Goal: Information Seeking & Learning: Learn about a topic

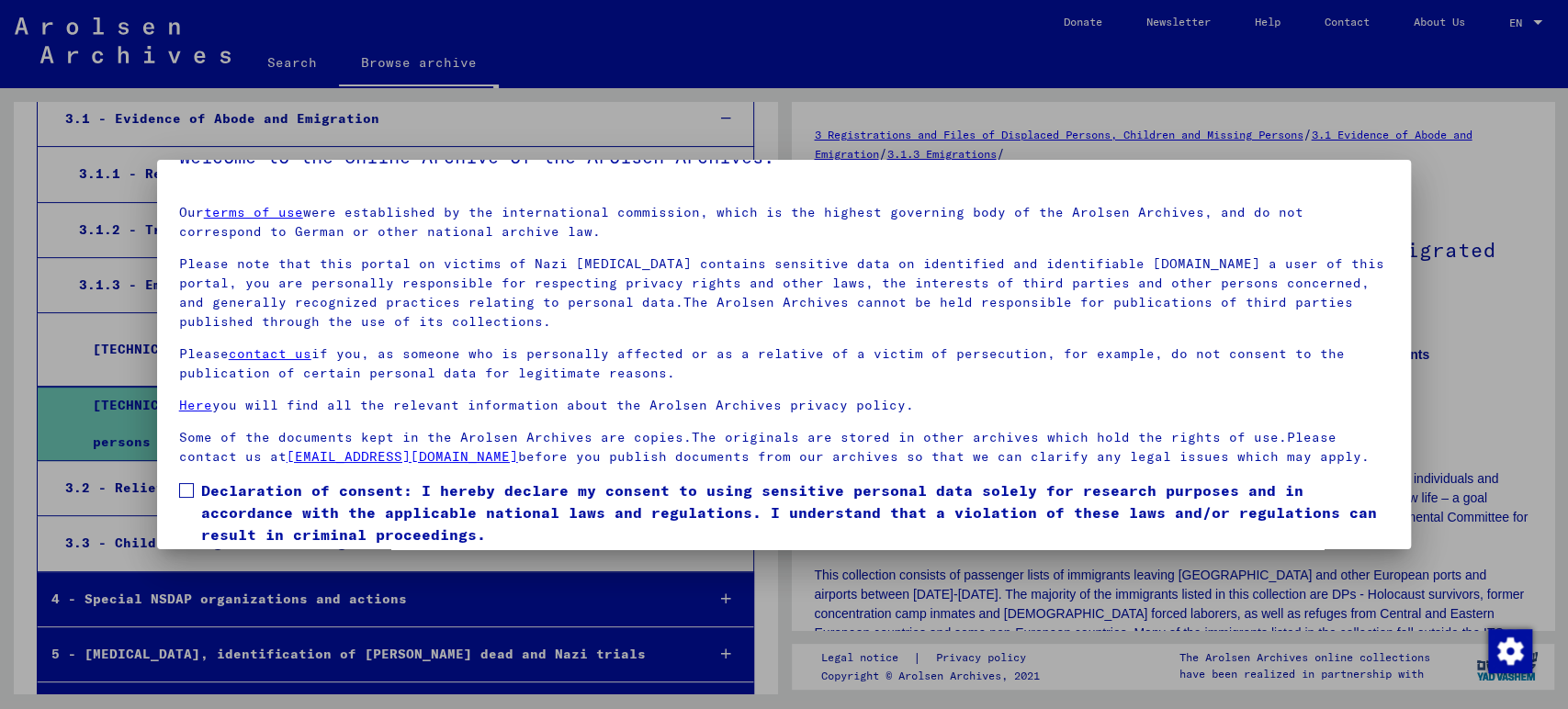
scroll to position [101, 0]
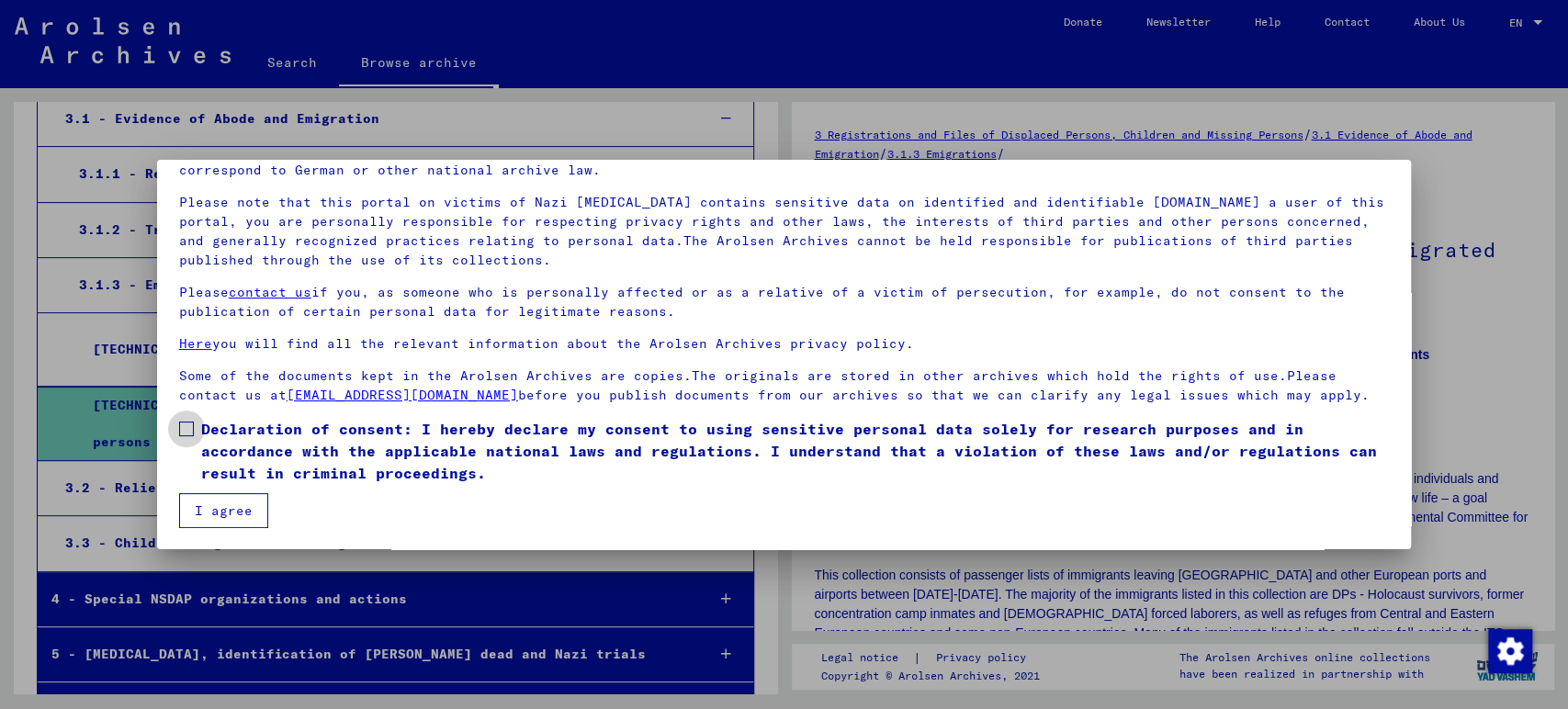
click at [195, 434] on label "Declaration of consent: I hereby declare my consent to using sensitive personal…" at bounding box center [784, 450] width 1211 height 66
click at [218, 496] on button "I agree" at bounding box center [223, 511] width 89 height 35
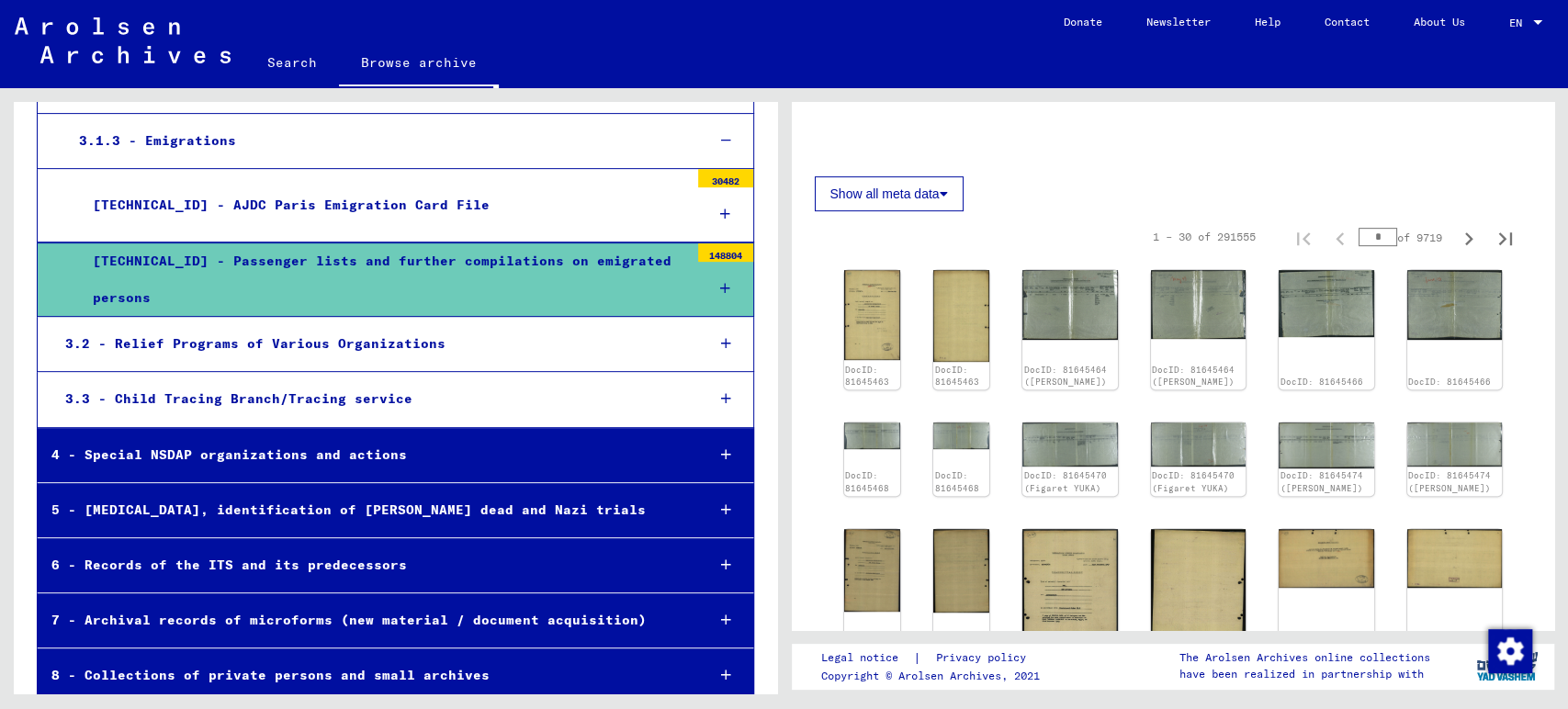
scroll to position [612, 0]
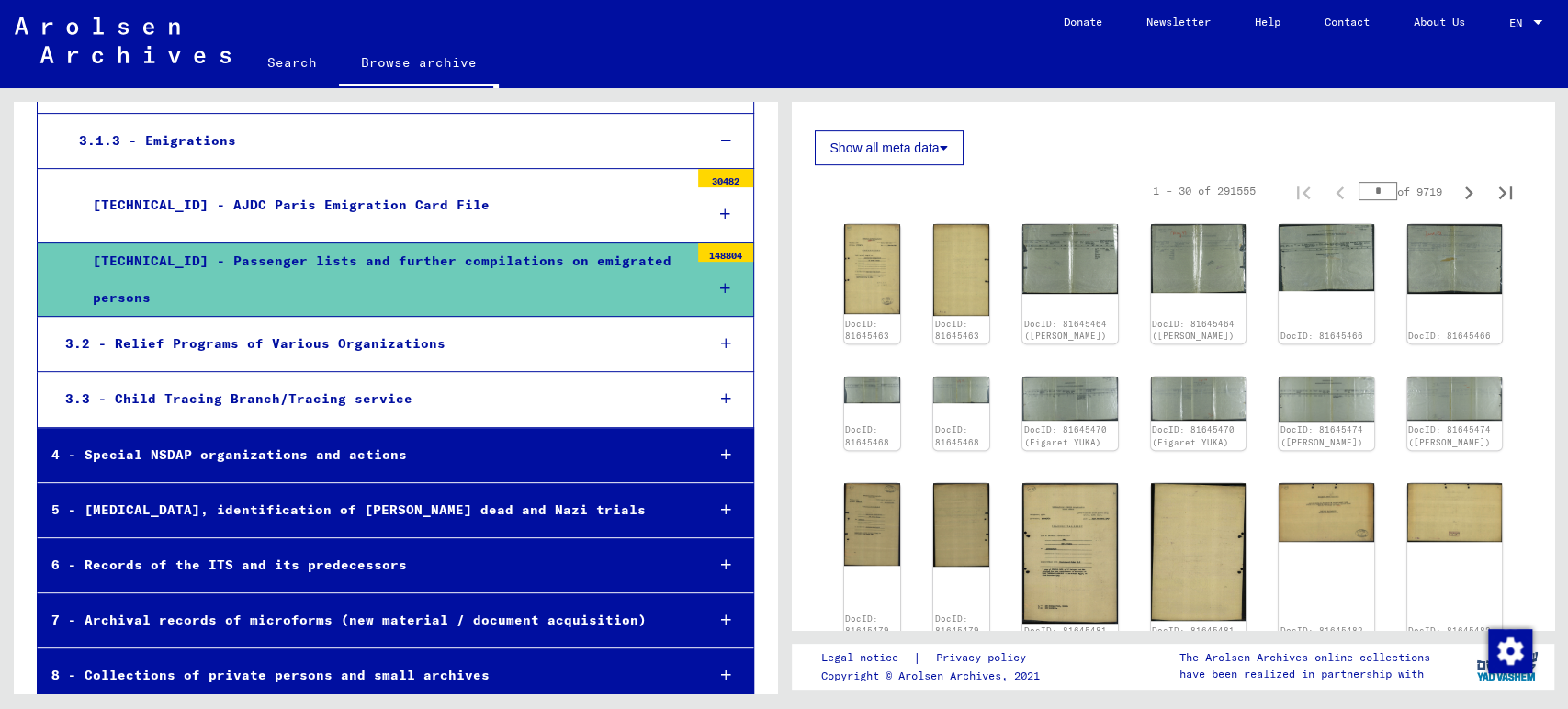
click at [721, 448] on icon at bounding box center [726, 454] width 10 height 12
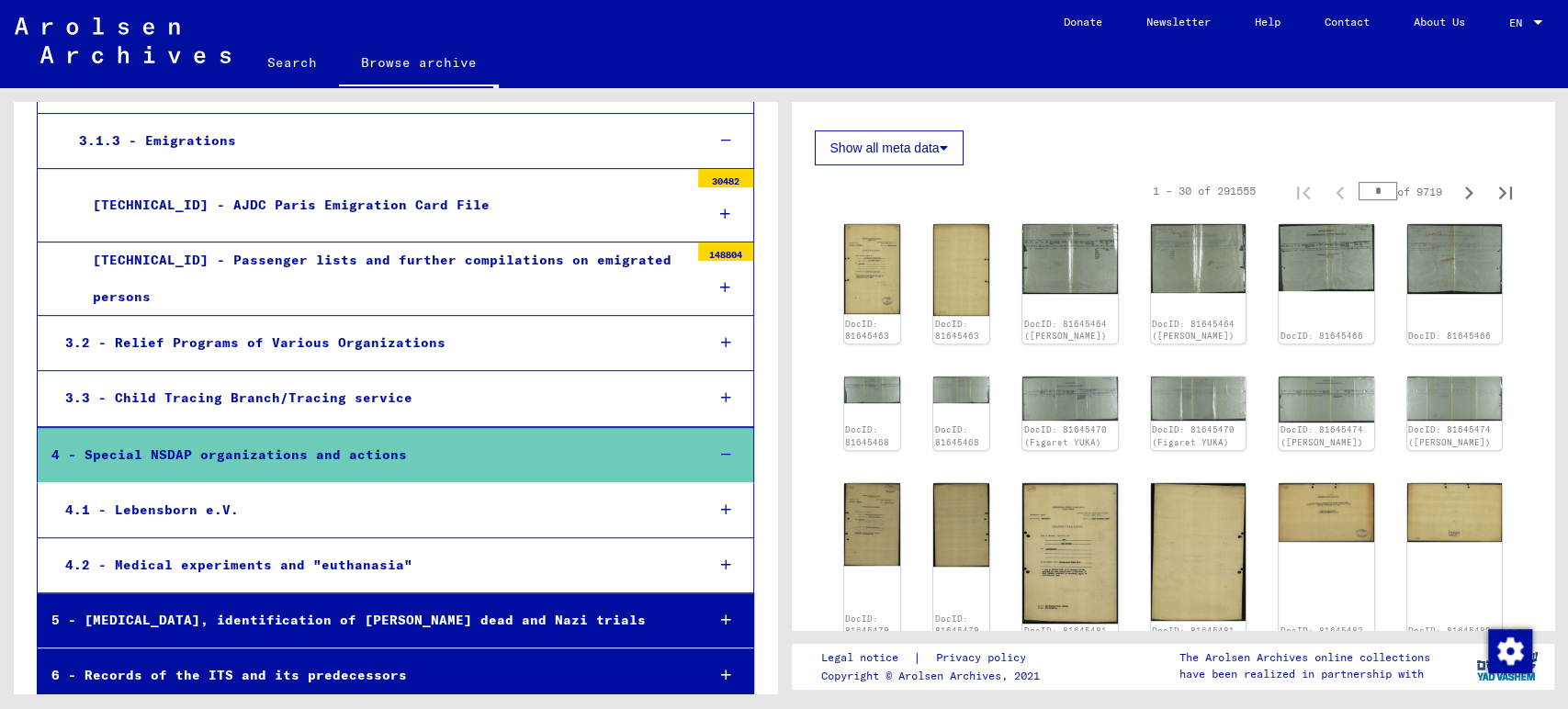
click at [721, 448] on icon at bounding box center [726, 454] width 10 height 12
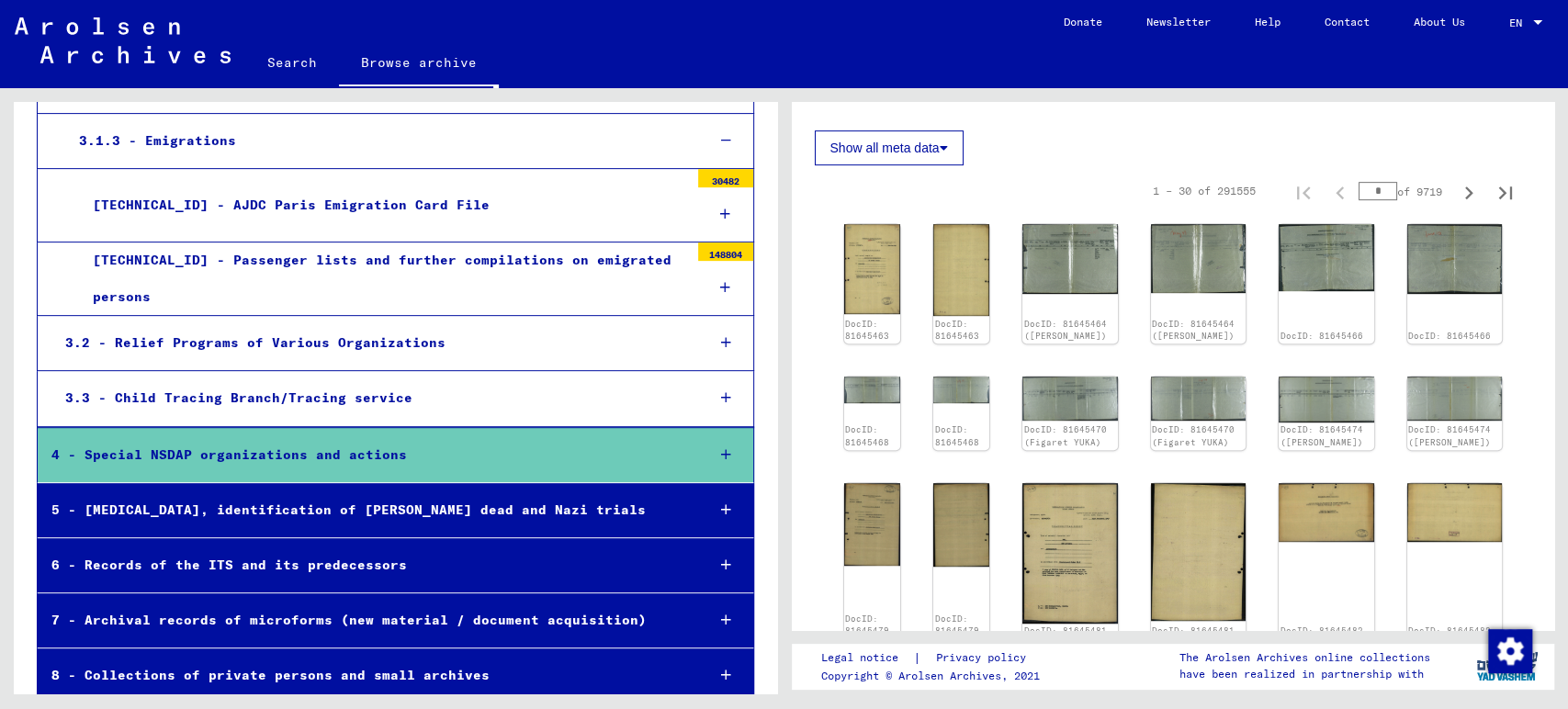
click at [378, 243] on div "[TECHNICAL_ID] - Passenger lists and further compilations on emigrated persons" at bounding box center [384, 278] width 610 height 72
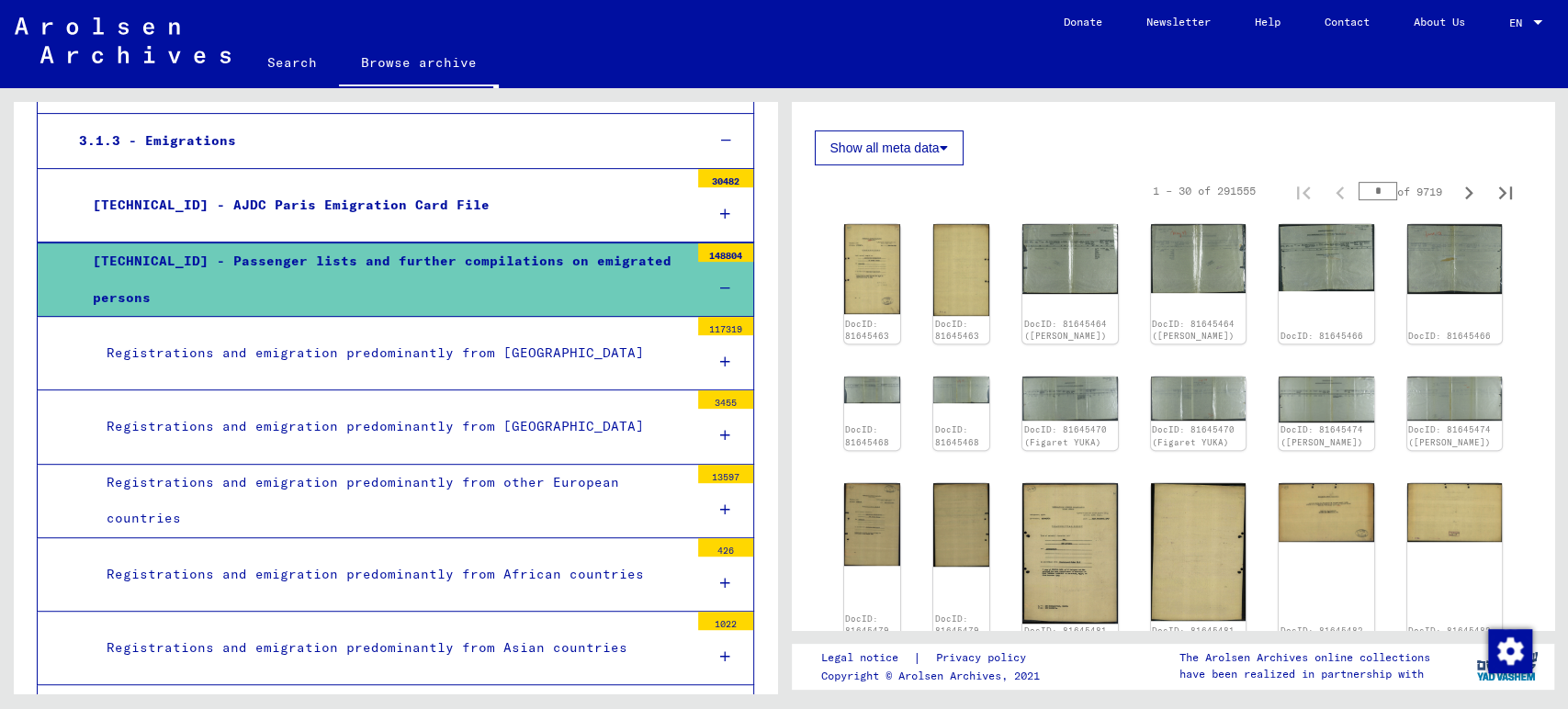
click at [532, 335] on div "Registrations and emigration predominantly from [GEOGRAPHIC_DATA]" at bounding box center [390, 353] width 596 height 36
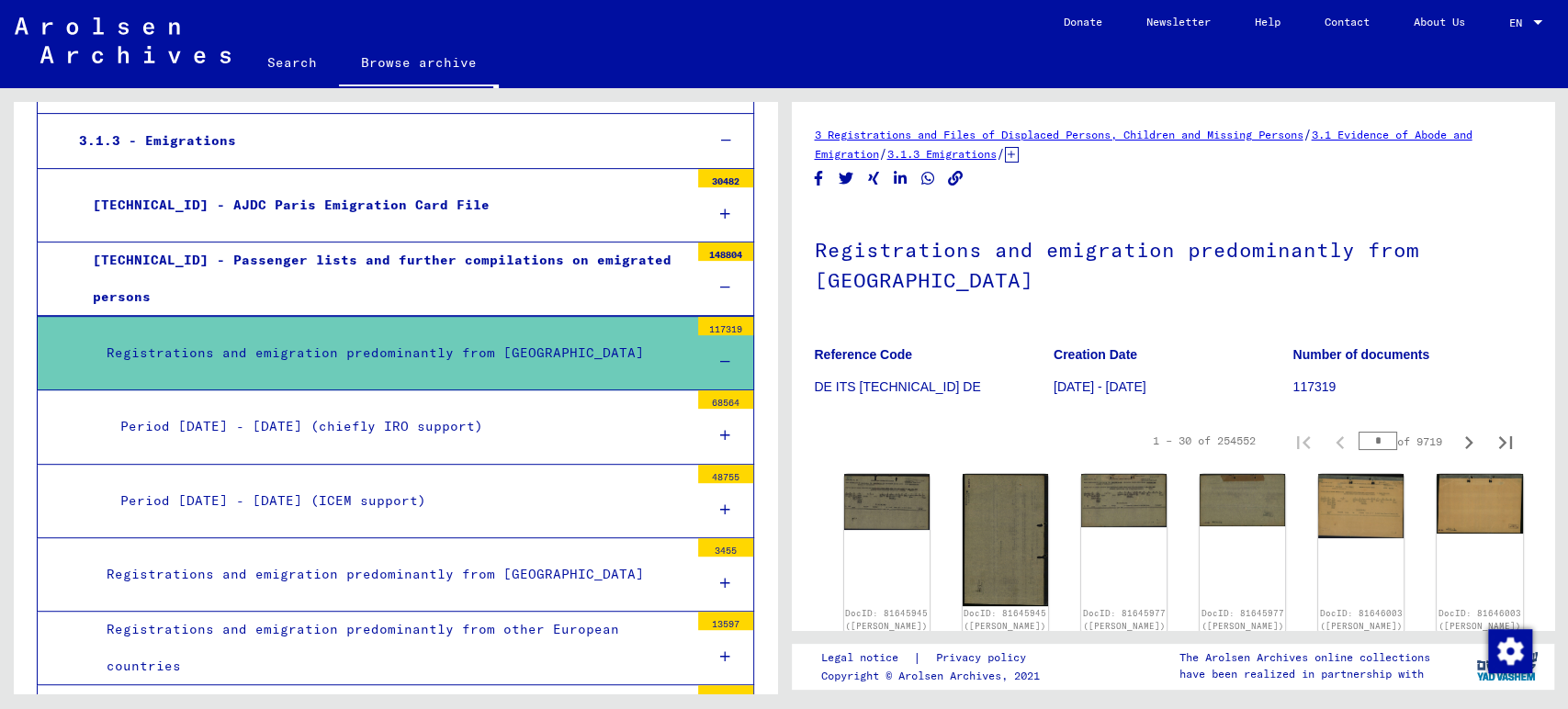
click at [571, 408] on div "Period [DATE] - [DATE] (chiefly IRO support)" at bounding box center [398, 427] width 582 height 36
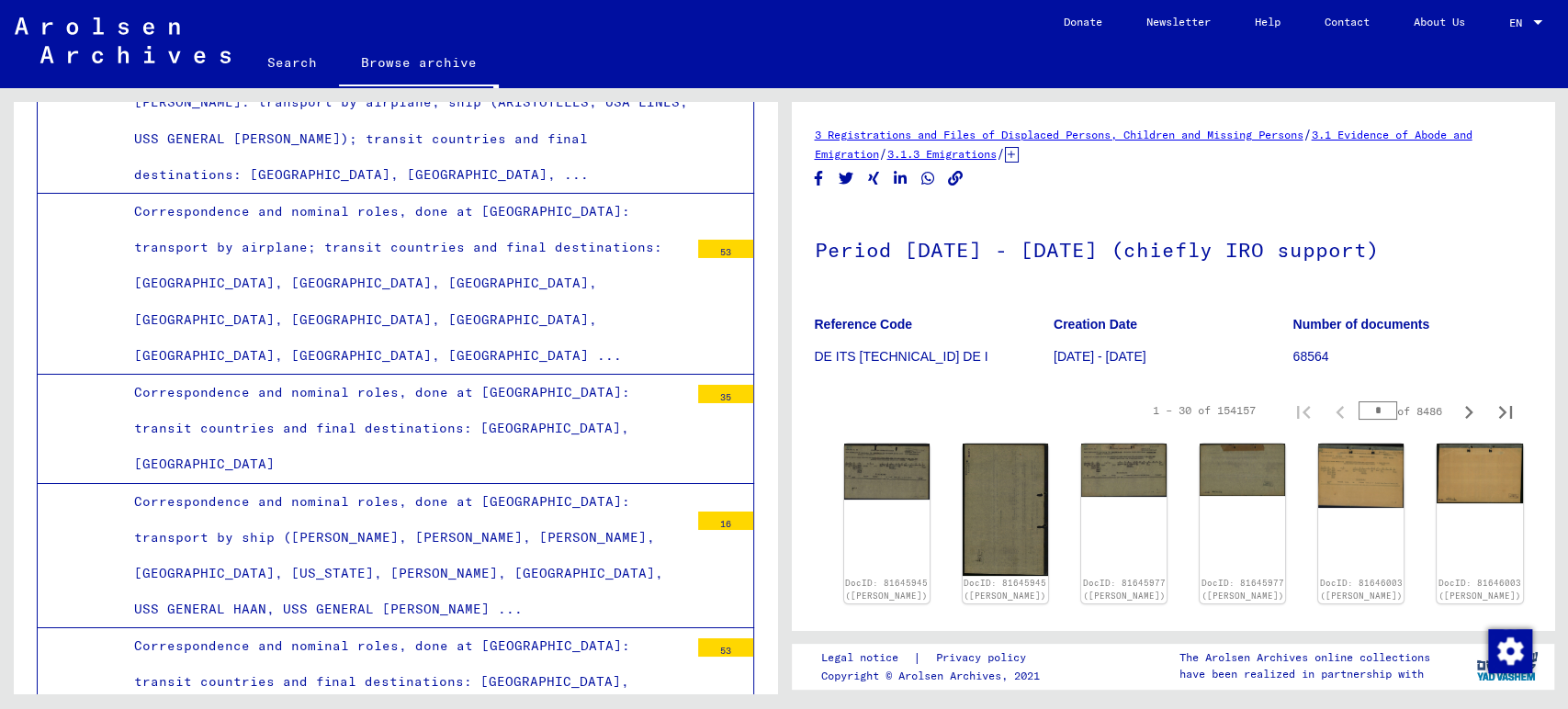
scroll to position [9081, 0]
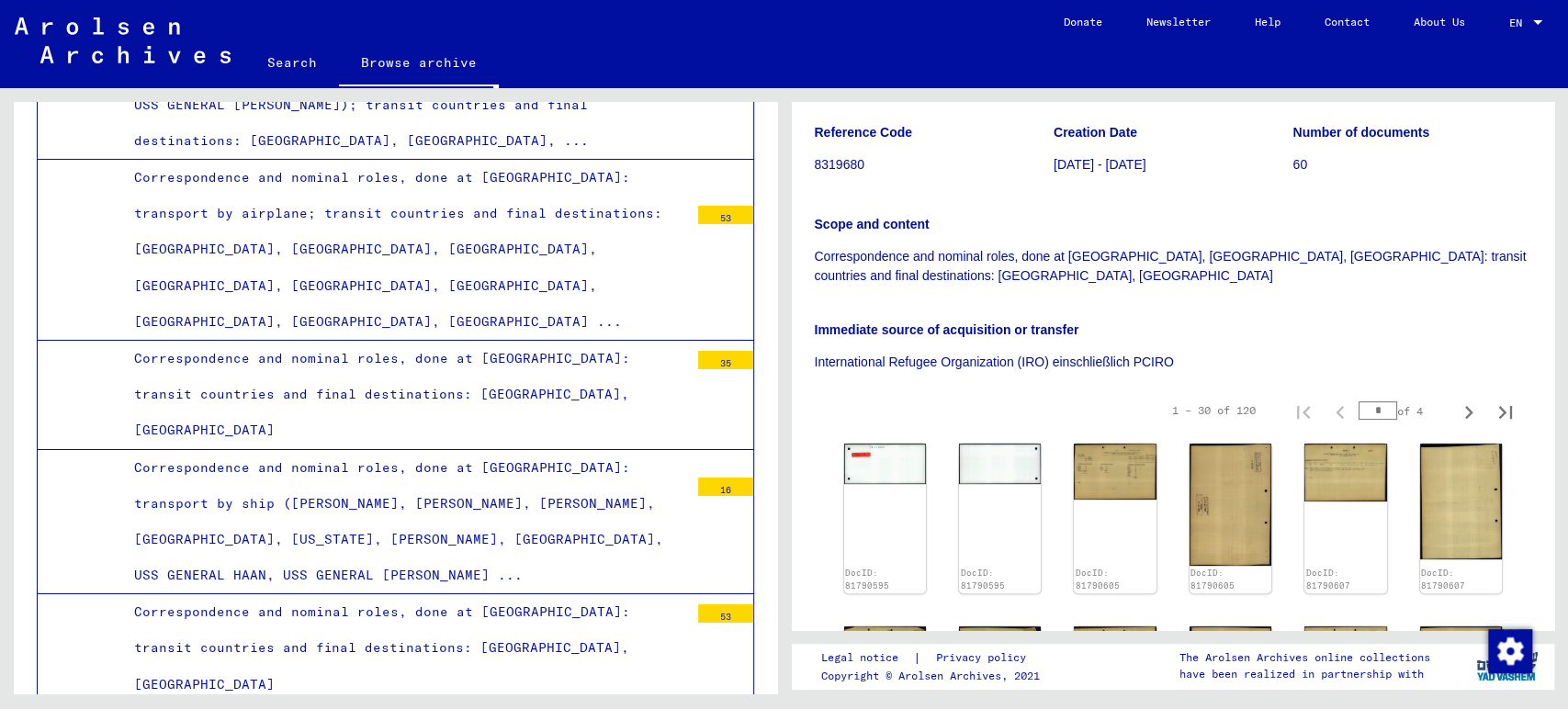
scroll to position [510, 0]
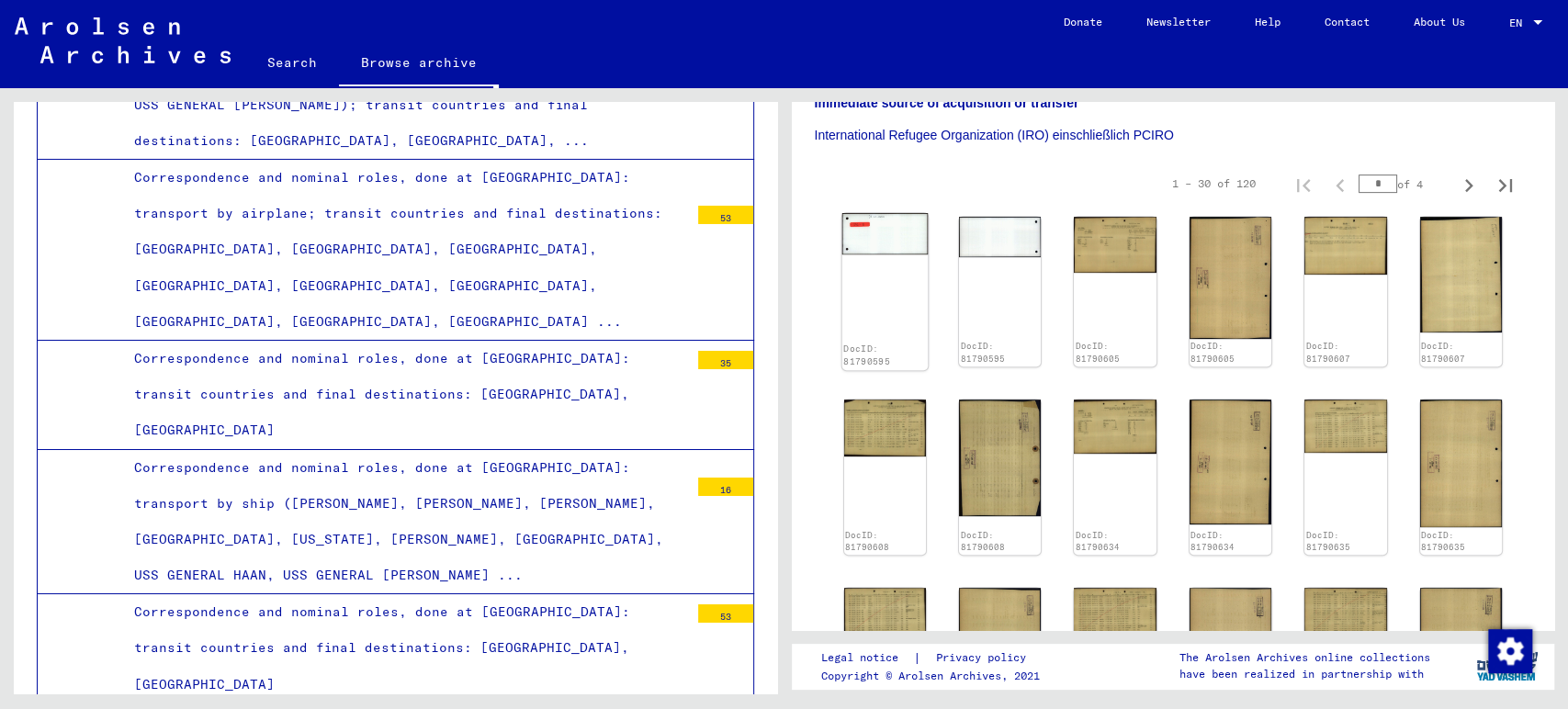
click at [909, 256] on div "DocID: 81790595" at bounding box center [885, 291] width 87 height 157
click at [898, 213] on img at bounding box center [885, 234] width 87 height 42
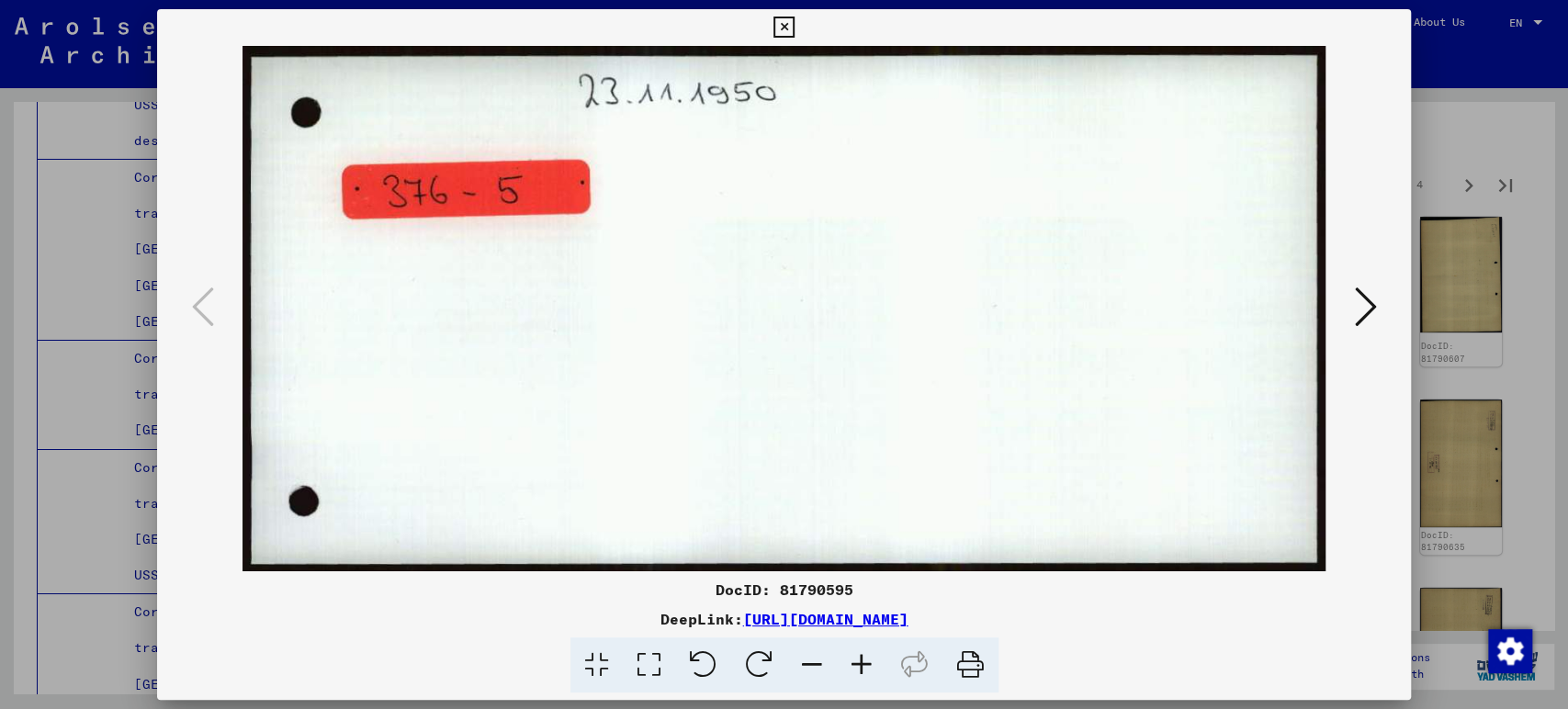
click at [1359, 323] on icon at bounding box center [1365, 306] width 22 height 44
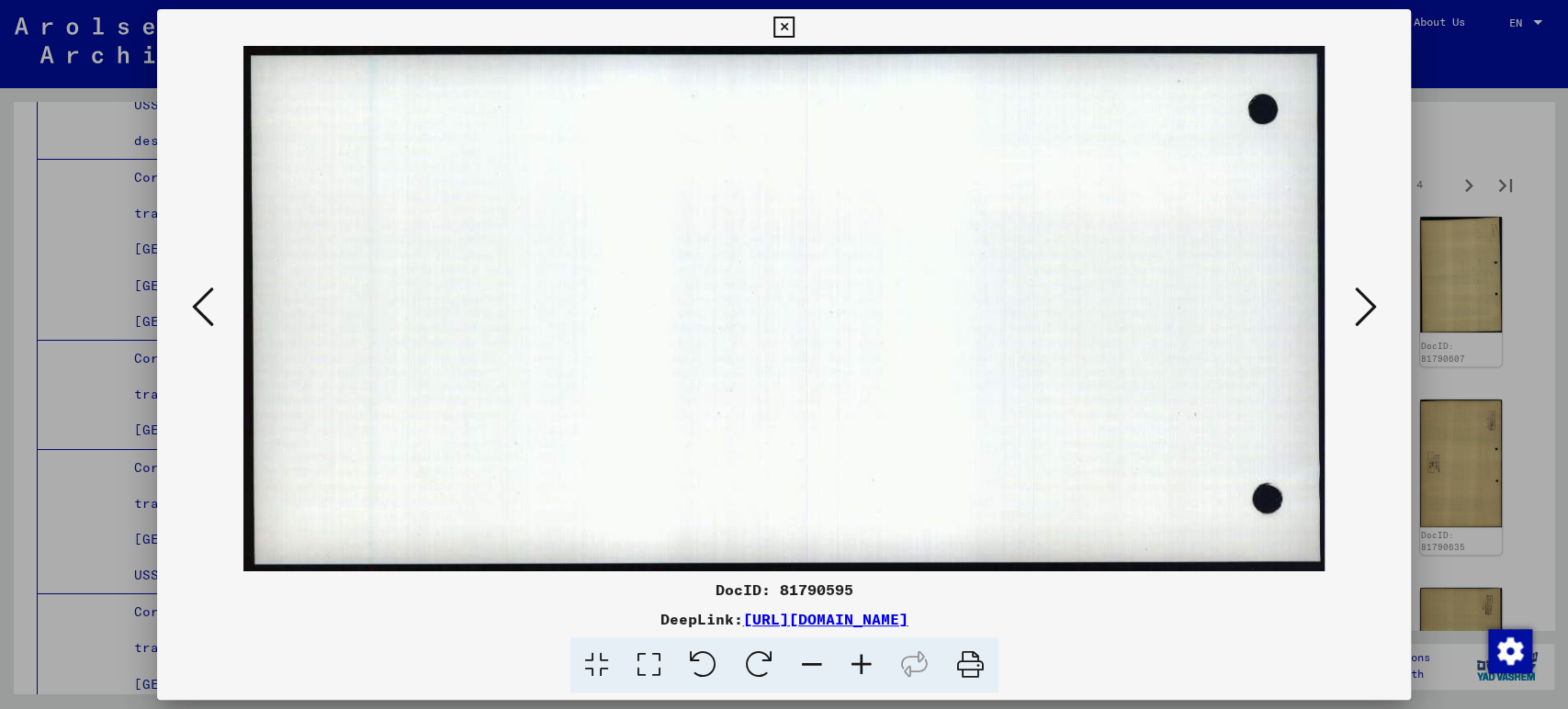
click at [1359, 323] on icon at bounding box center [1365, 306] width 22 height 44
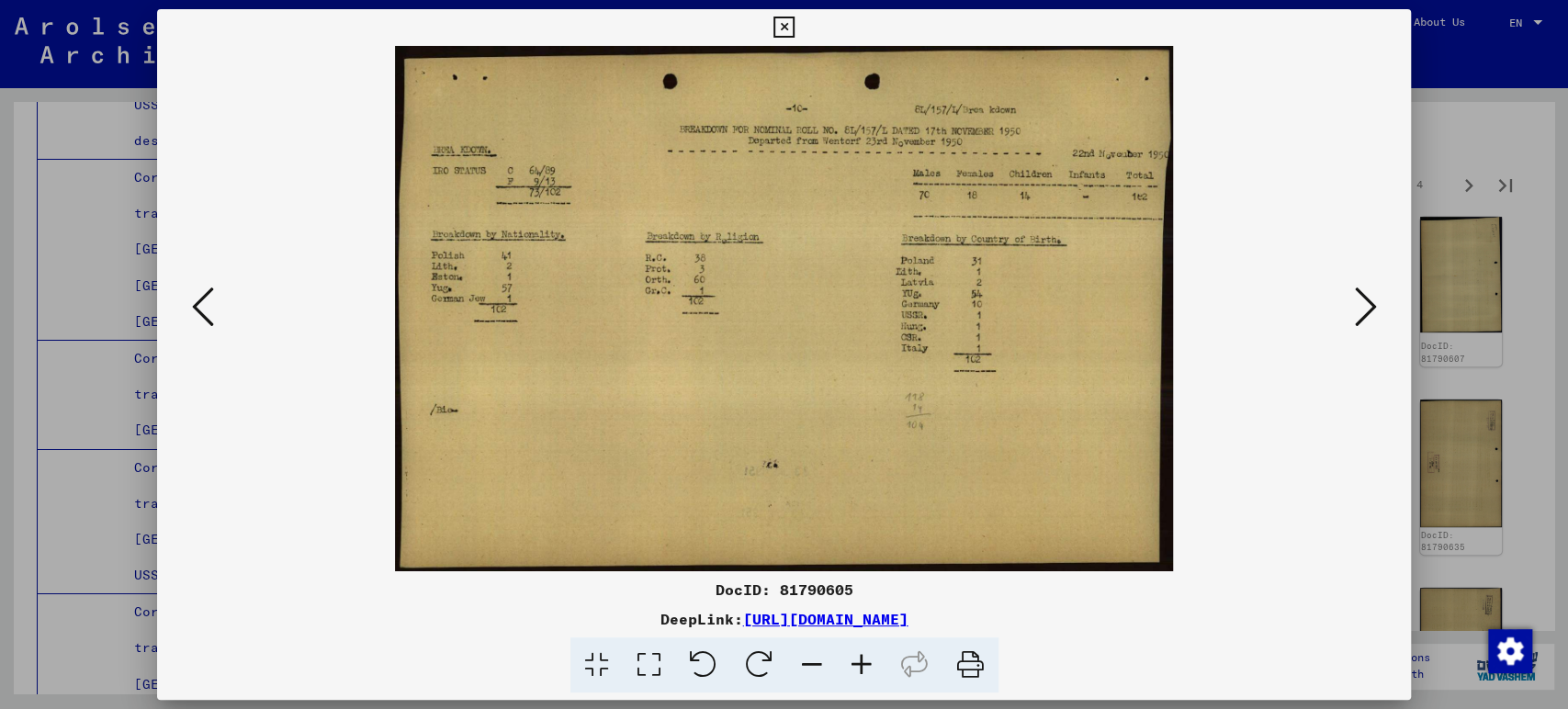
click at [1369, 319] on icon at bounding box center [1365, 306] width 22 height 44
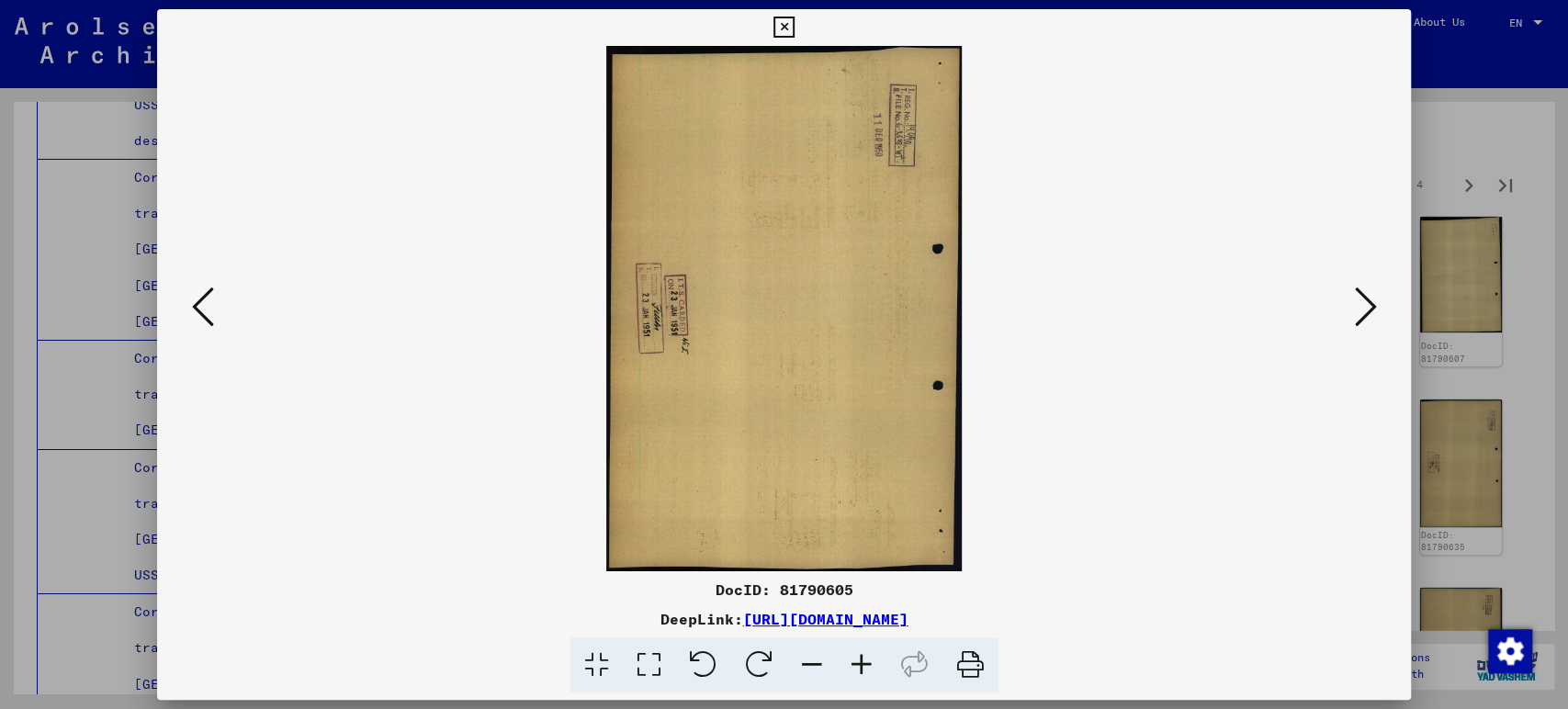
click at [1369, 319] on icon at bounding box center [1365, 306] width 22 height 44
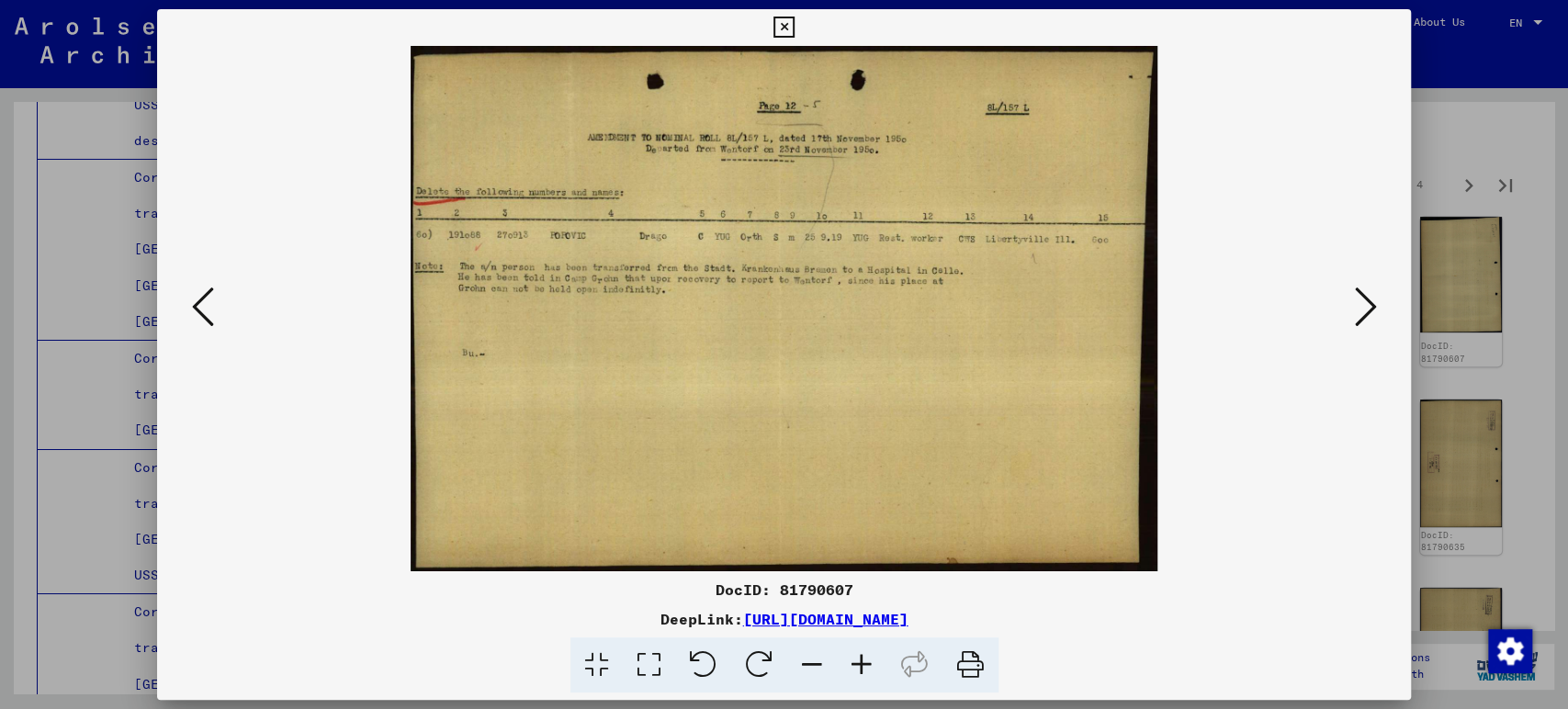
click at [1369, 319] on icon at bounding box center [1365, 306] width 22 height 44
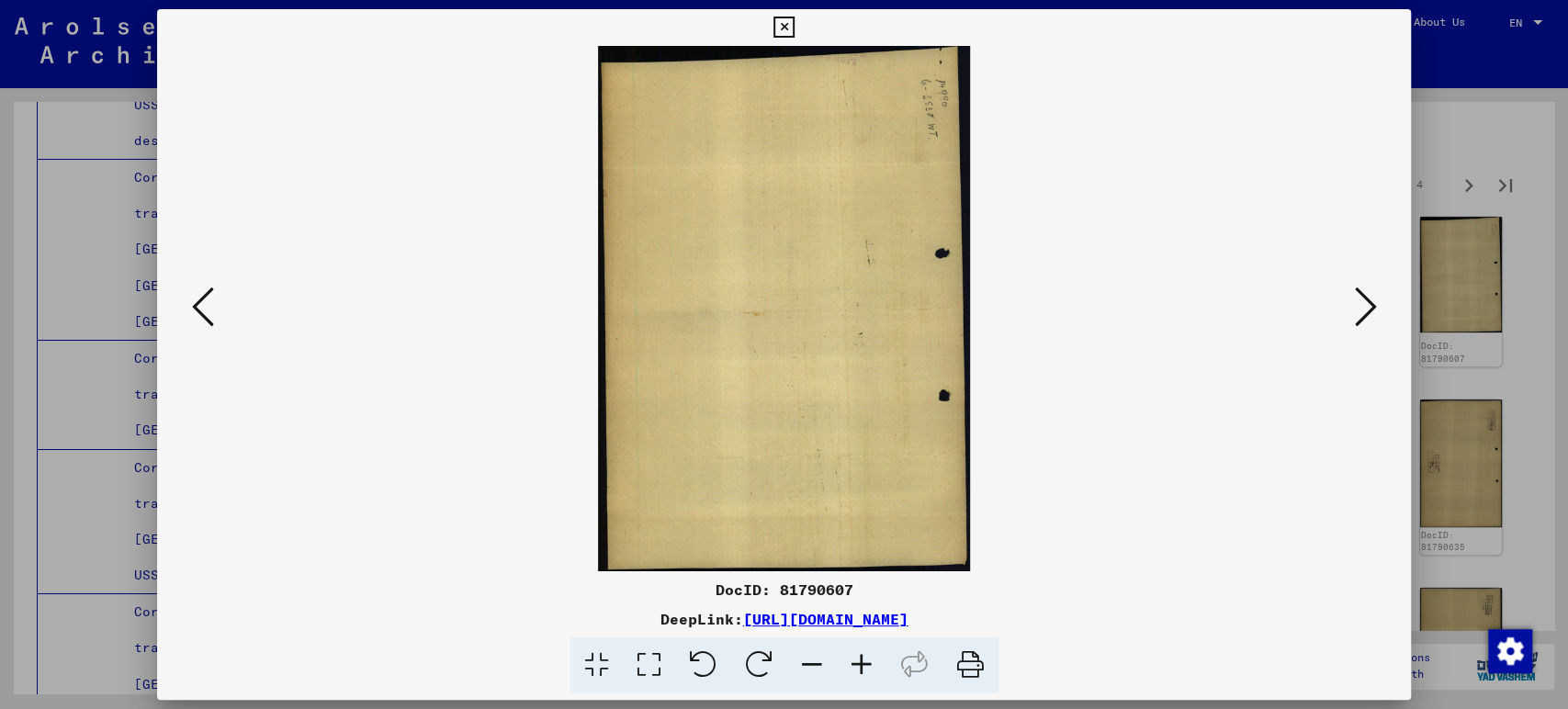
click at [1369, 319] on icon at bounding box center [1365, 306] width 22 height 44
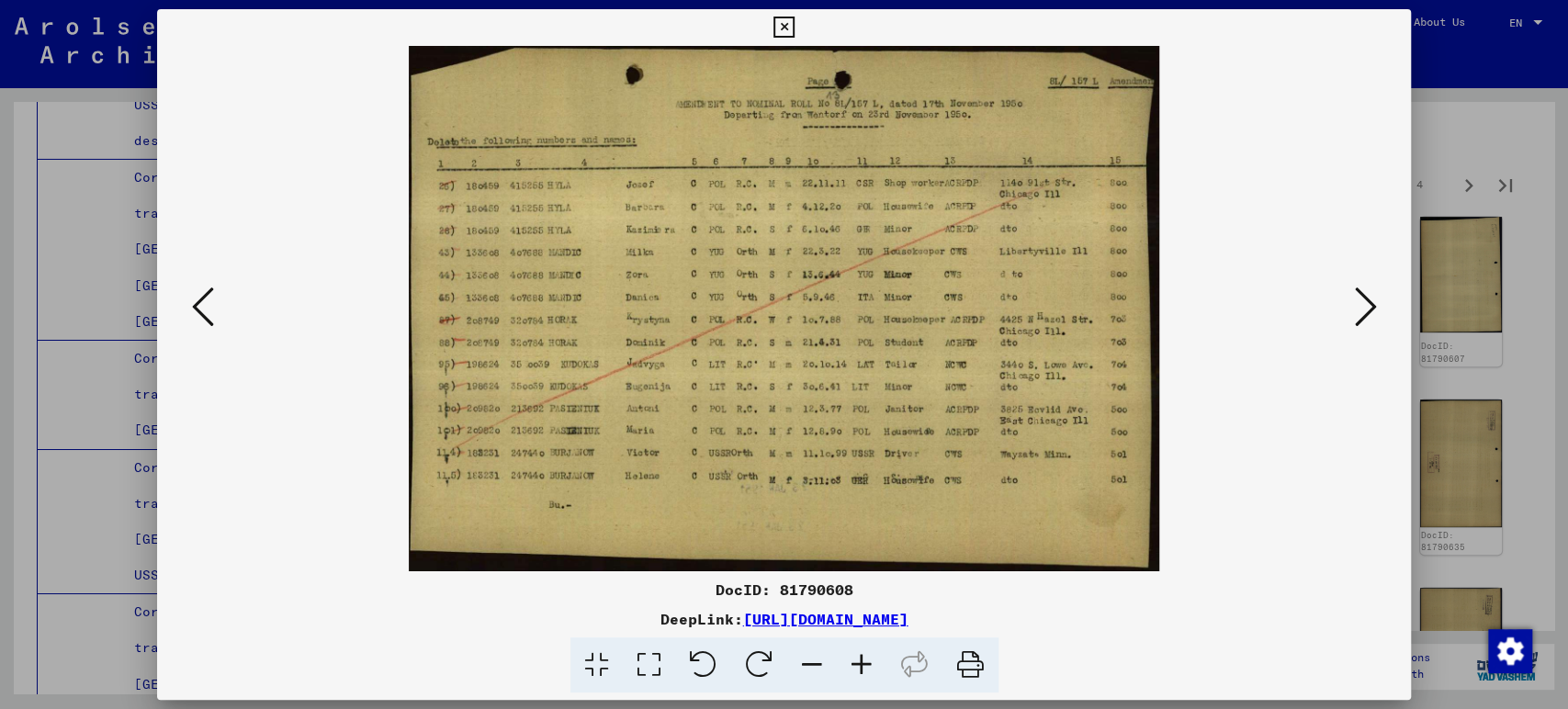
click at [1369, 319] on icon at bounding box center [1365, 306] width 22 height 44
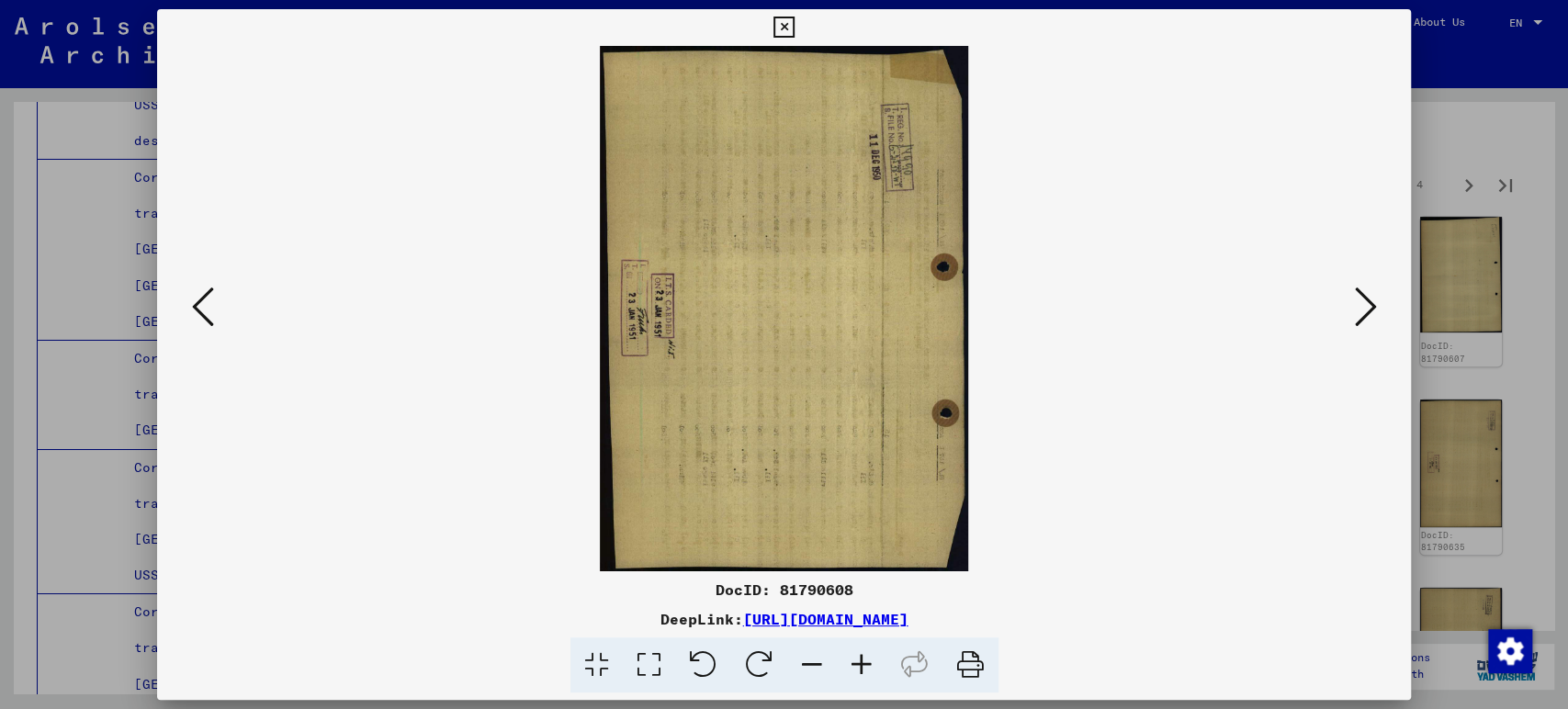
click at [1369, 319] on icon at bounding box center [1365, 306] width 22 height 44
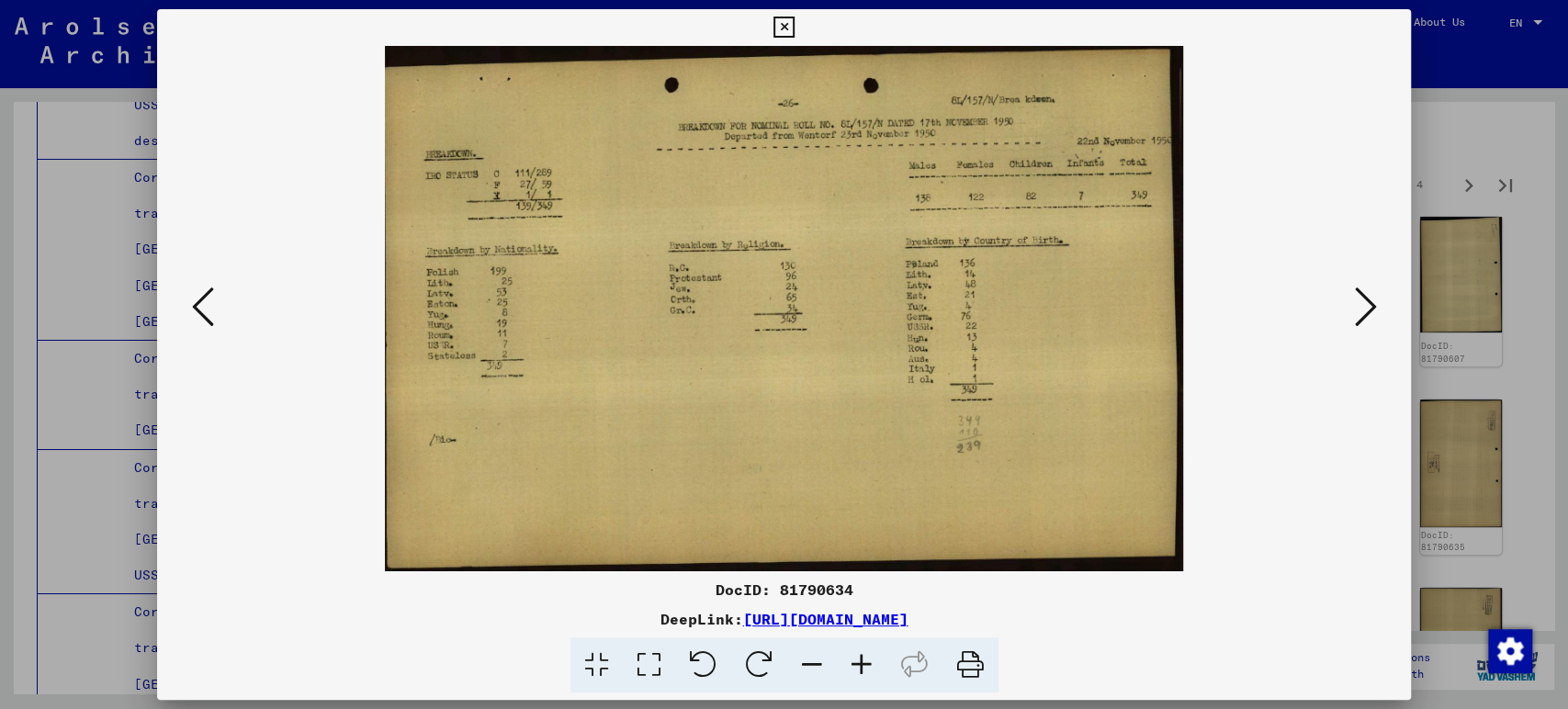
click at [1369, 319] on icon at bounding box center [1365, 306] width 22 height 44
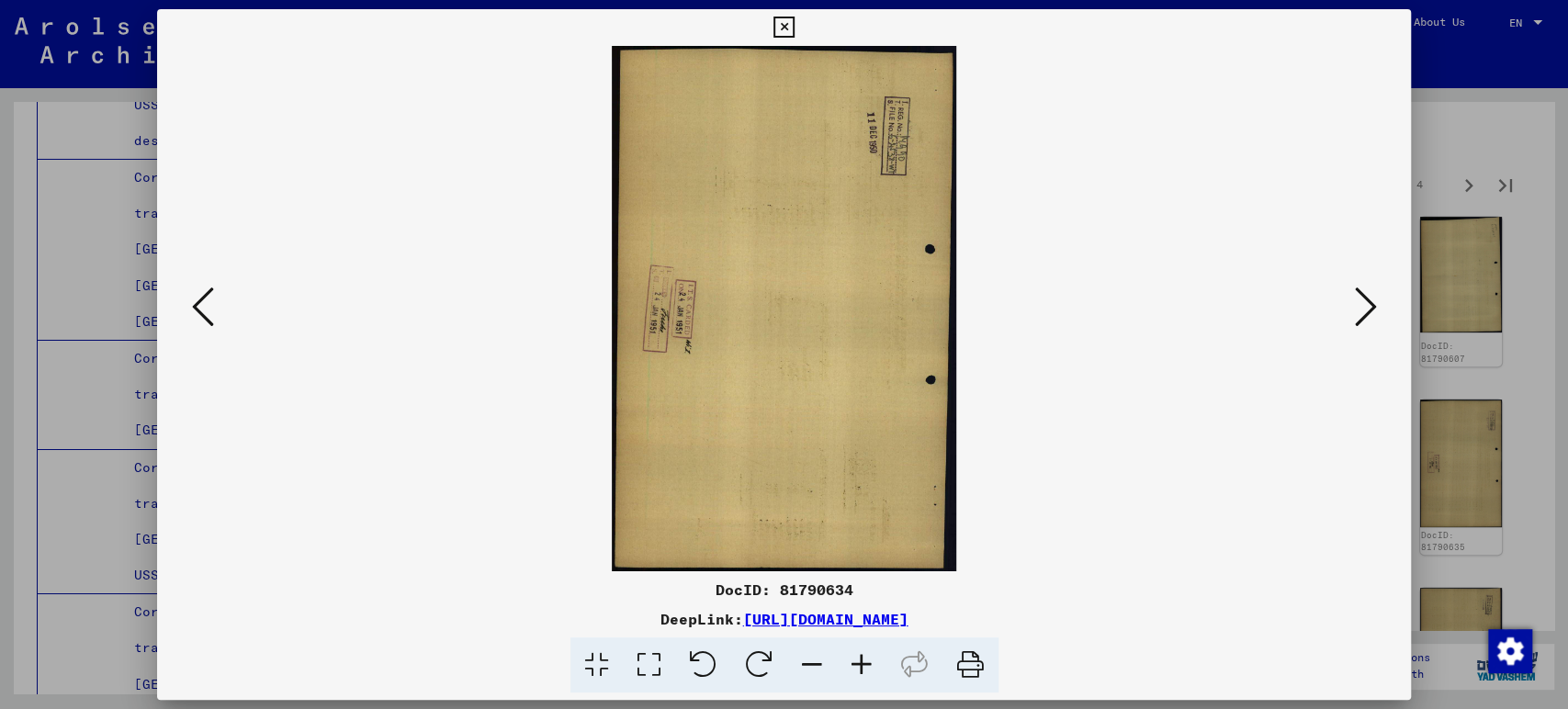
click at [1369, 319] on icon at bounding box center [1365, 306] width 22 height 44
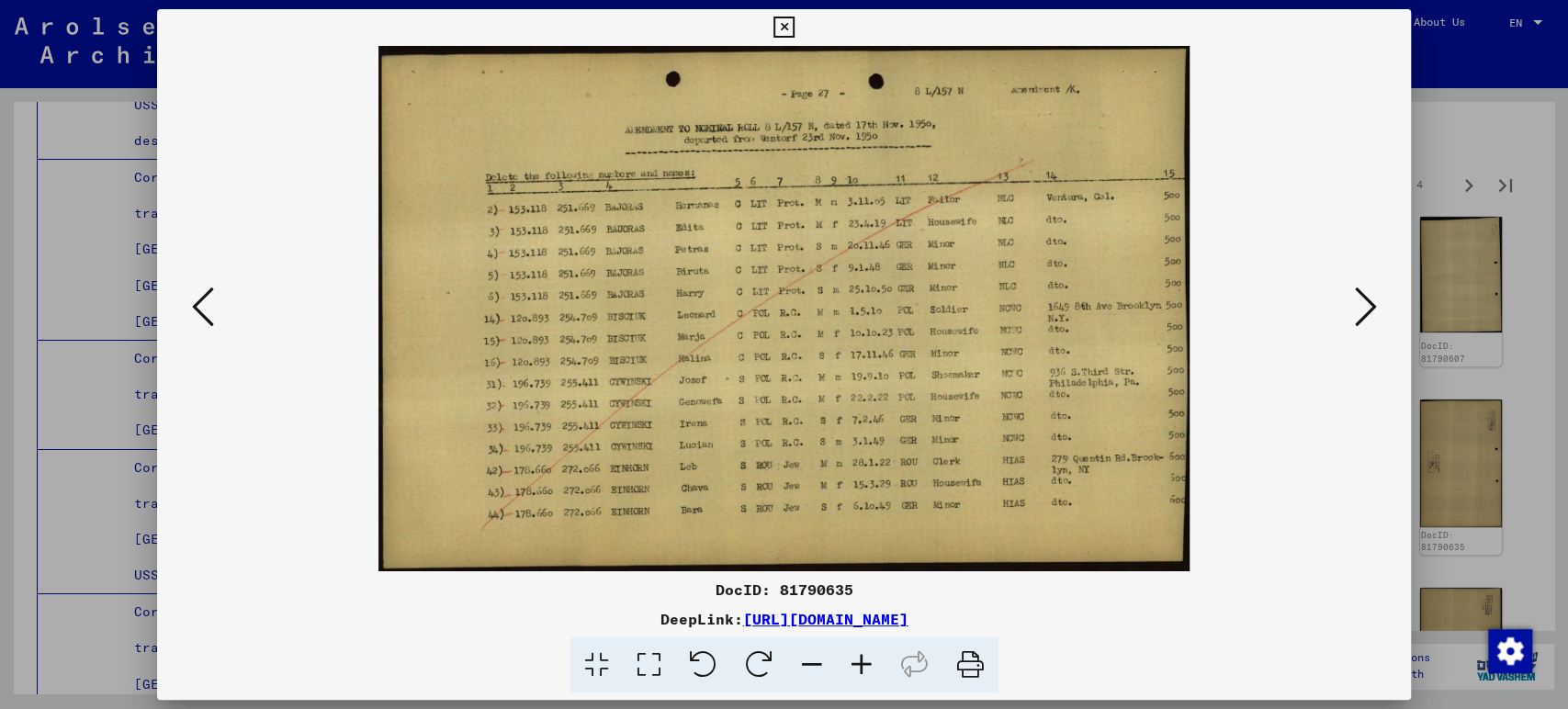
click at [1369, 319] on icon at bounding box center [1365, 306] width 22 height 44
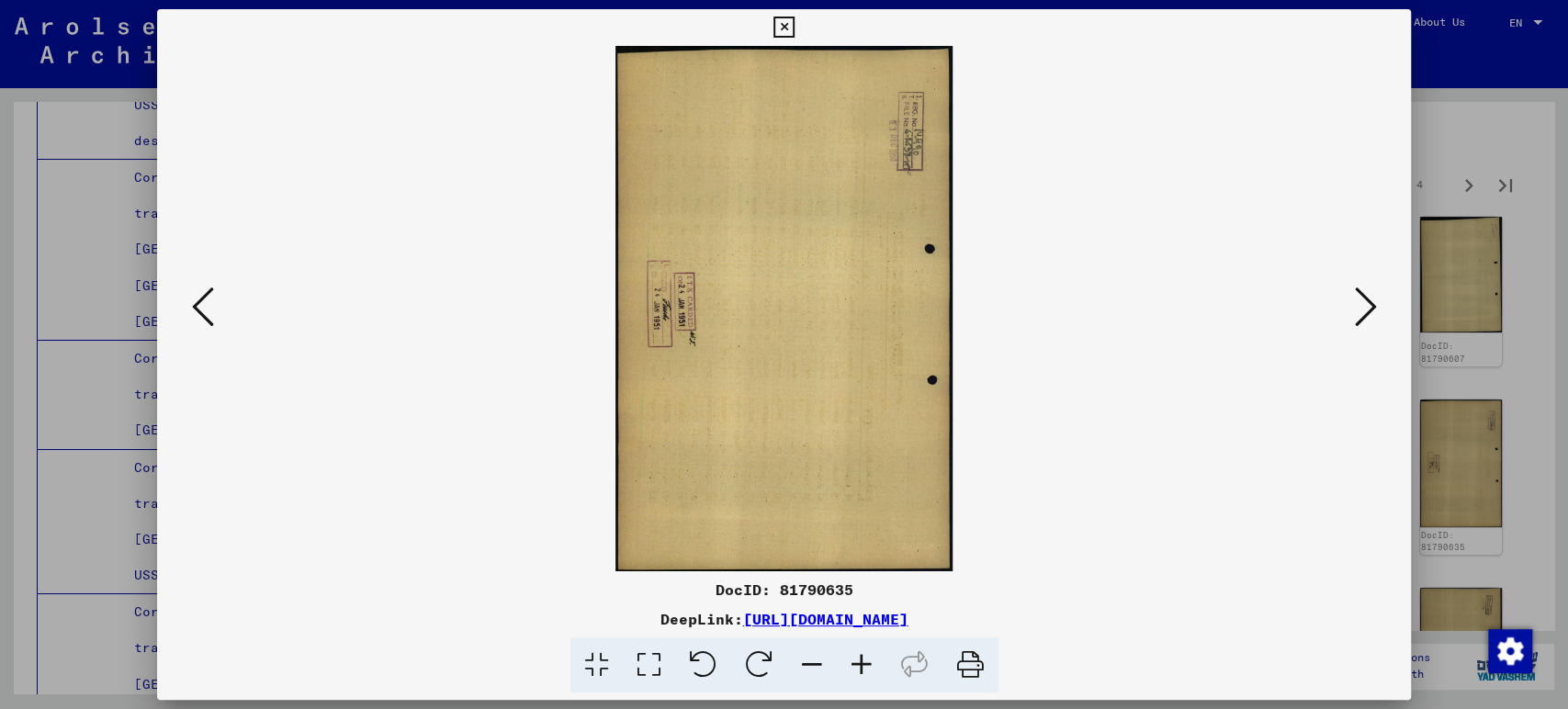
click at [1369, 319] on icon at bounding box center [1365, 306] width 22 height 44
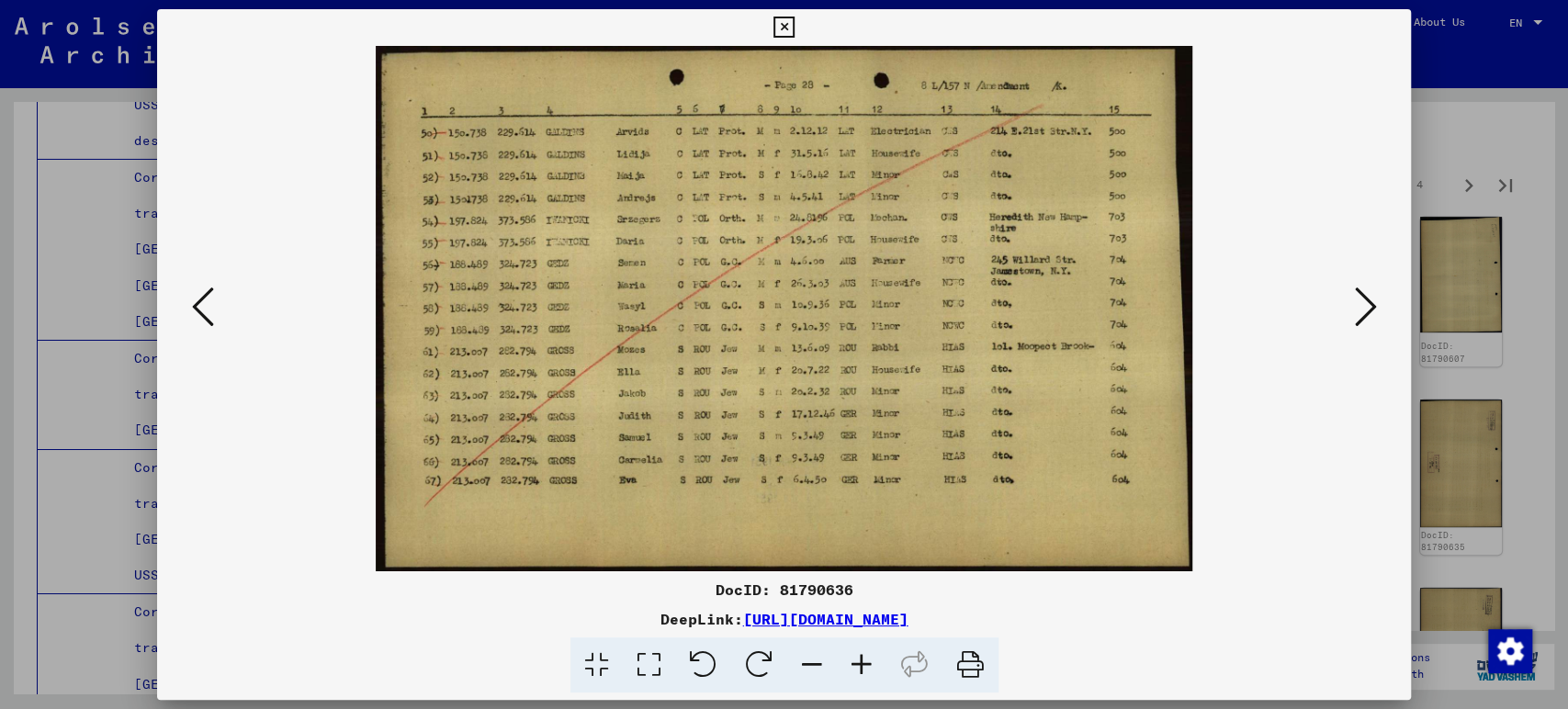
click at [1369, 319] on icon at bounding box center [1365, 306] width 22 height 44
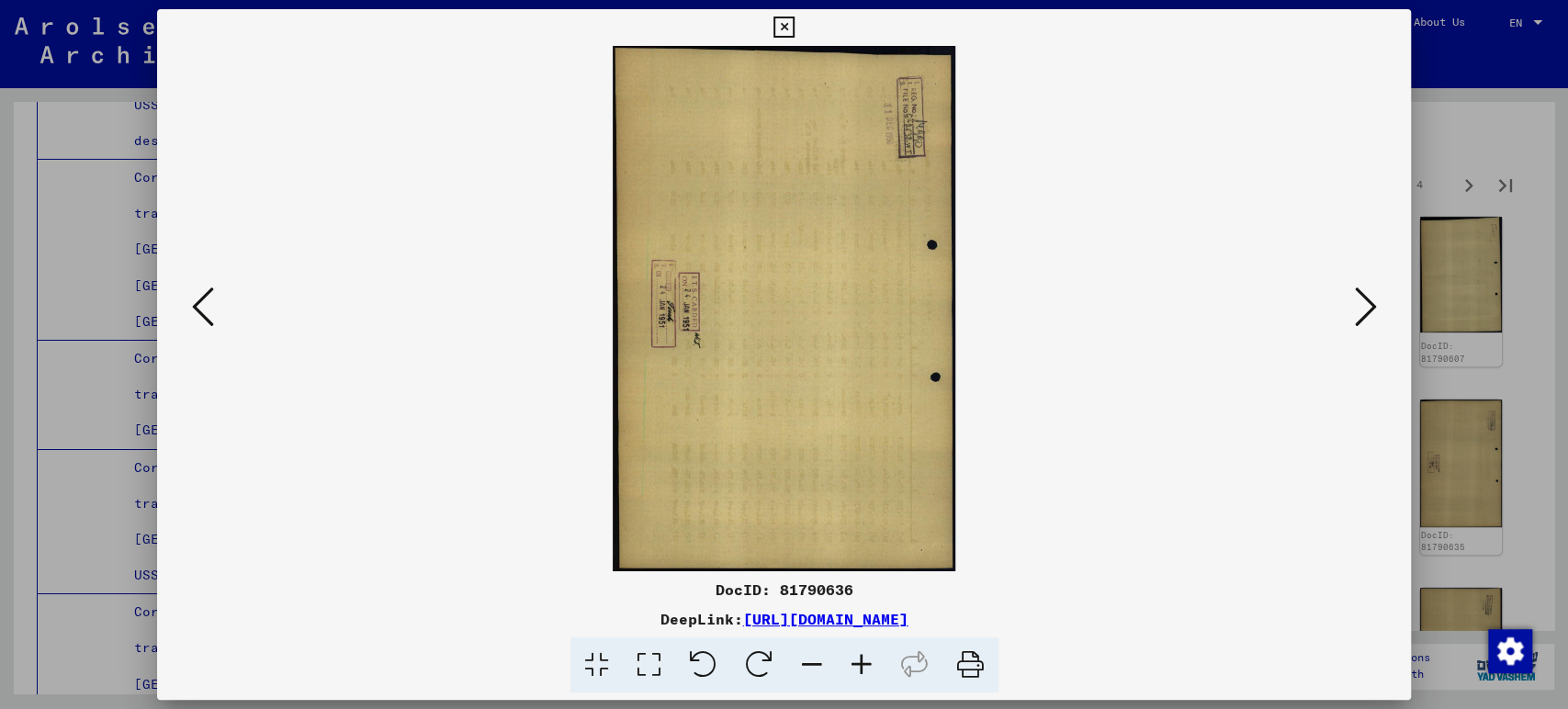
click at [1369, 319] on icon at bounding box center [1365, 306] width 22 height 44
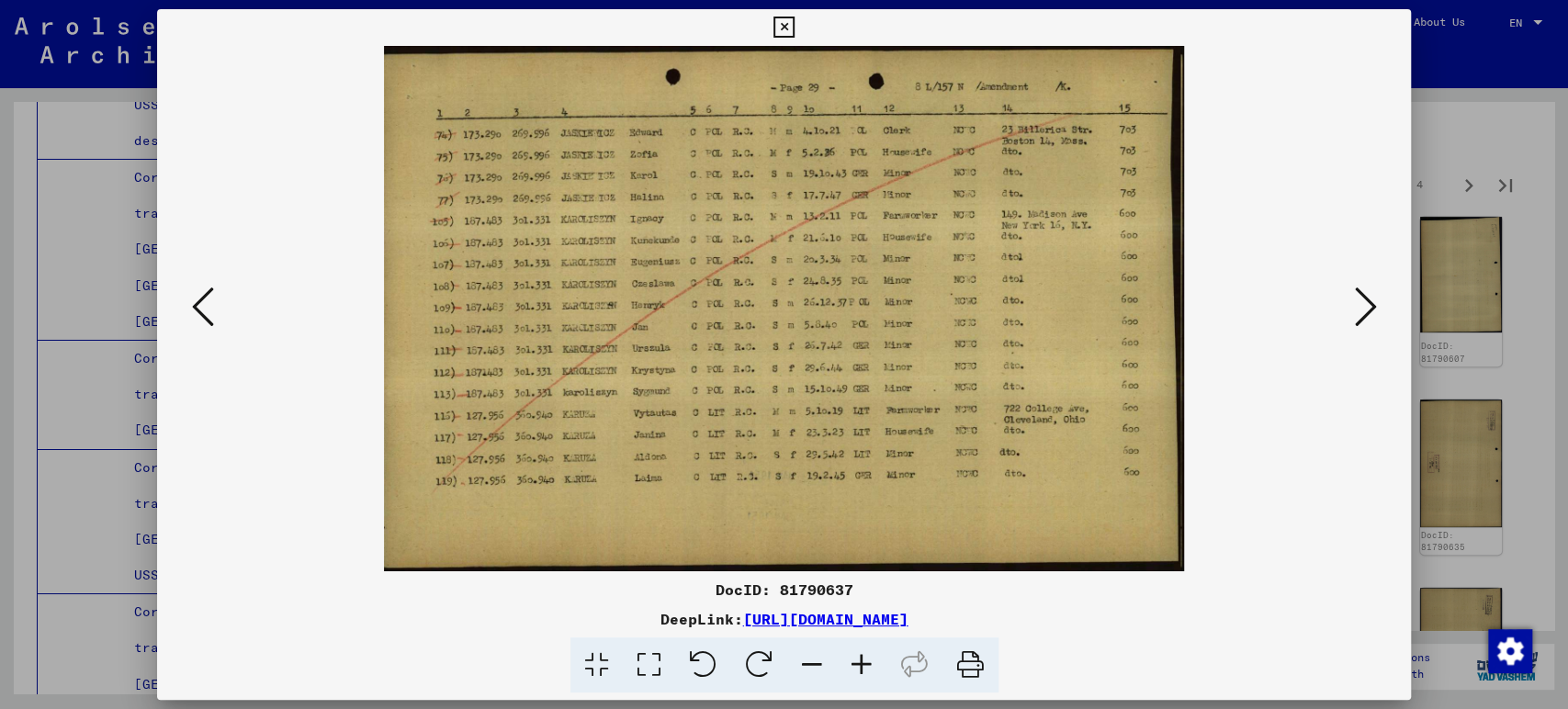
click at [1369, 319] on icon at bounding box center [1365, 306] width 22 height 44
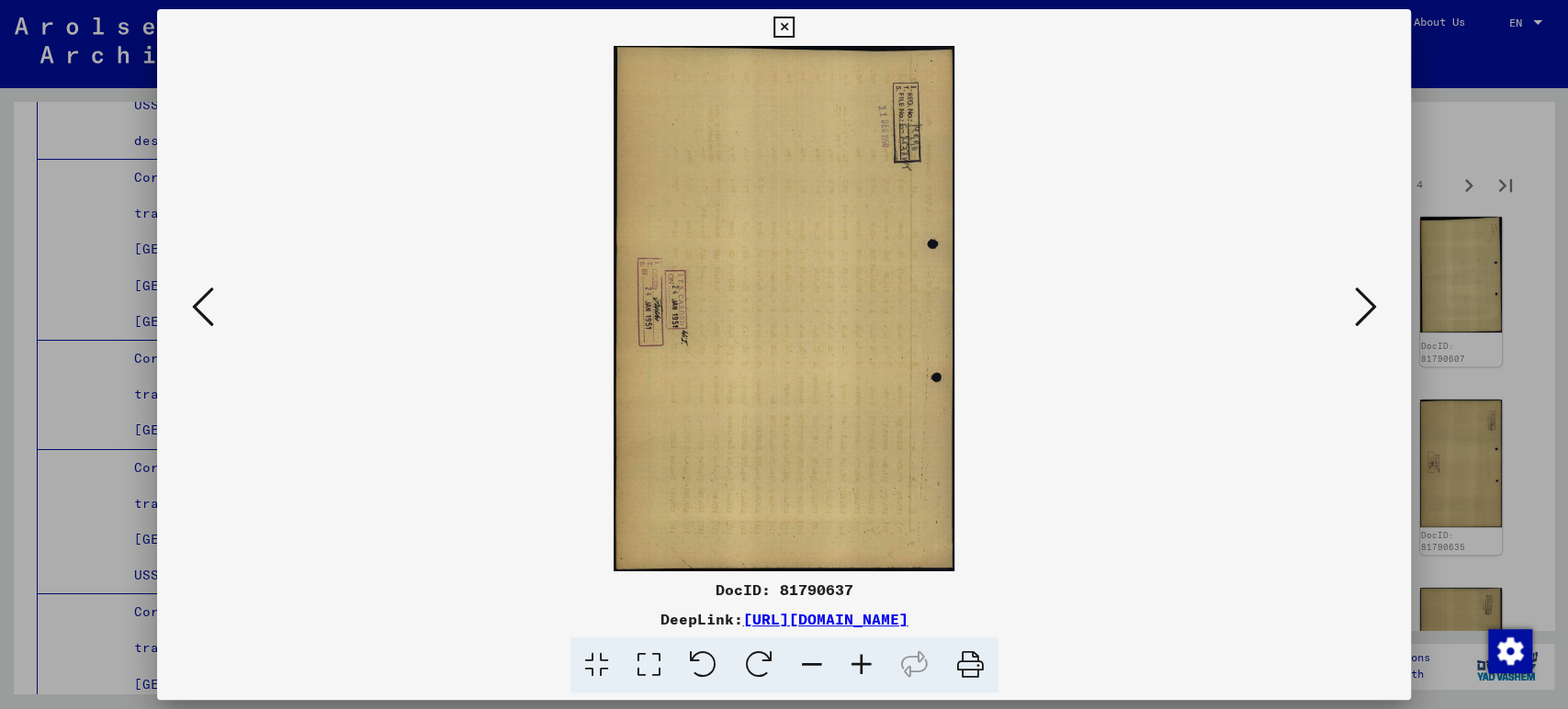
click at [1369, 319] on icon at bounding box center [1365, 306] width 22 height 44
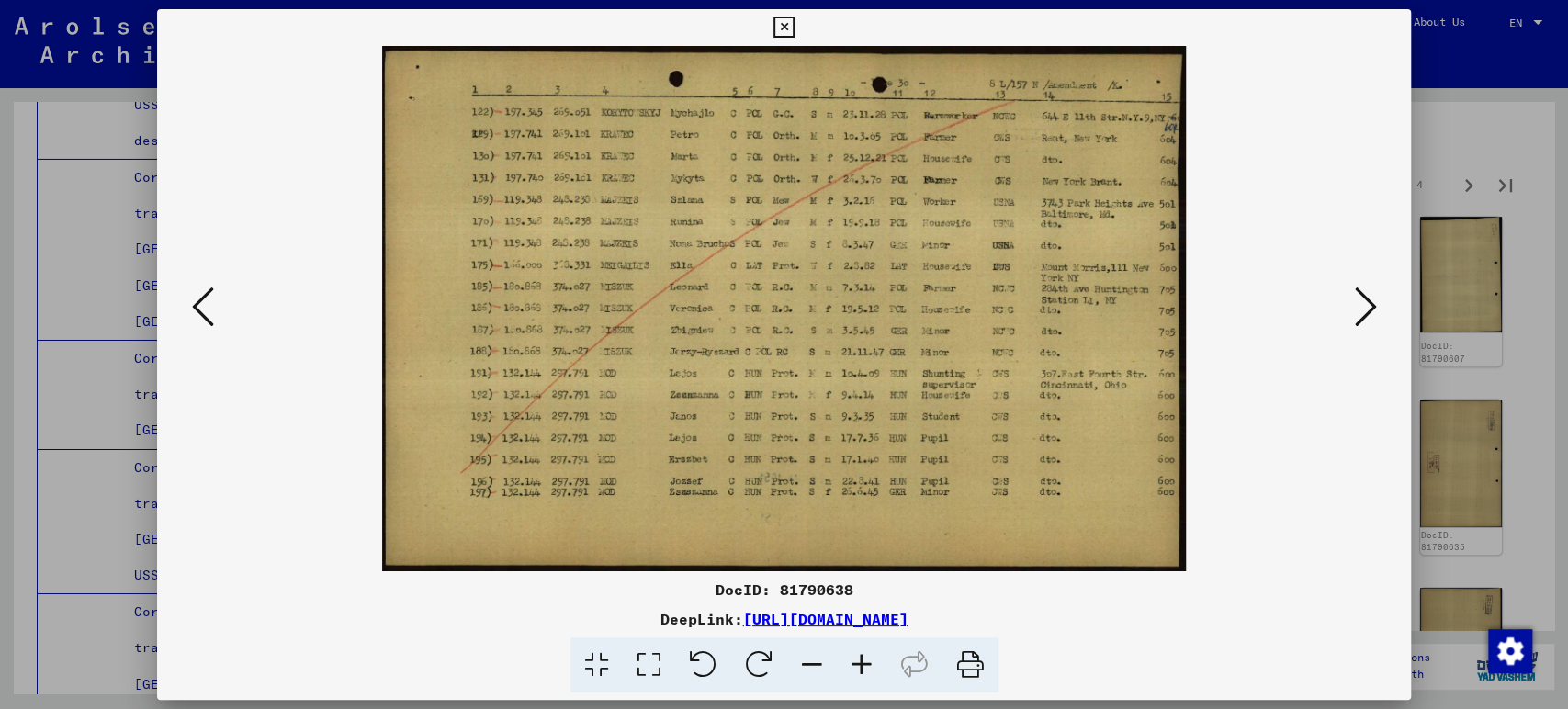
click at [1369, 319] on icon at bounding box center [1365, 306] width 22 height 44
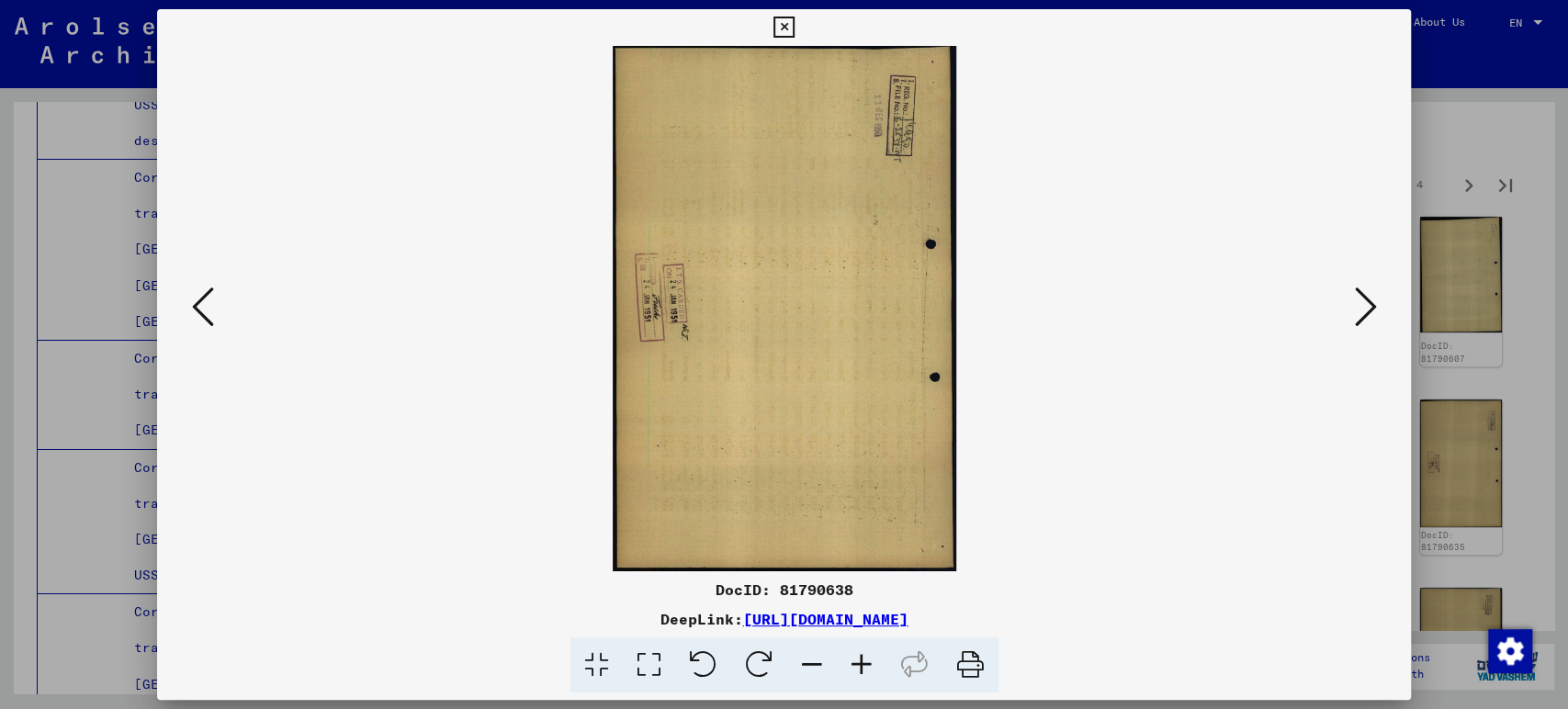
click at [1369, 319] on icon at bounding box center [1365, 306] width 22 height 44
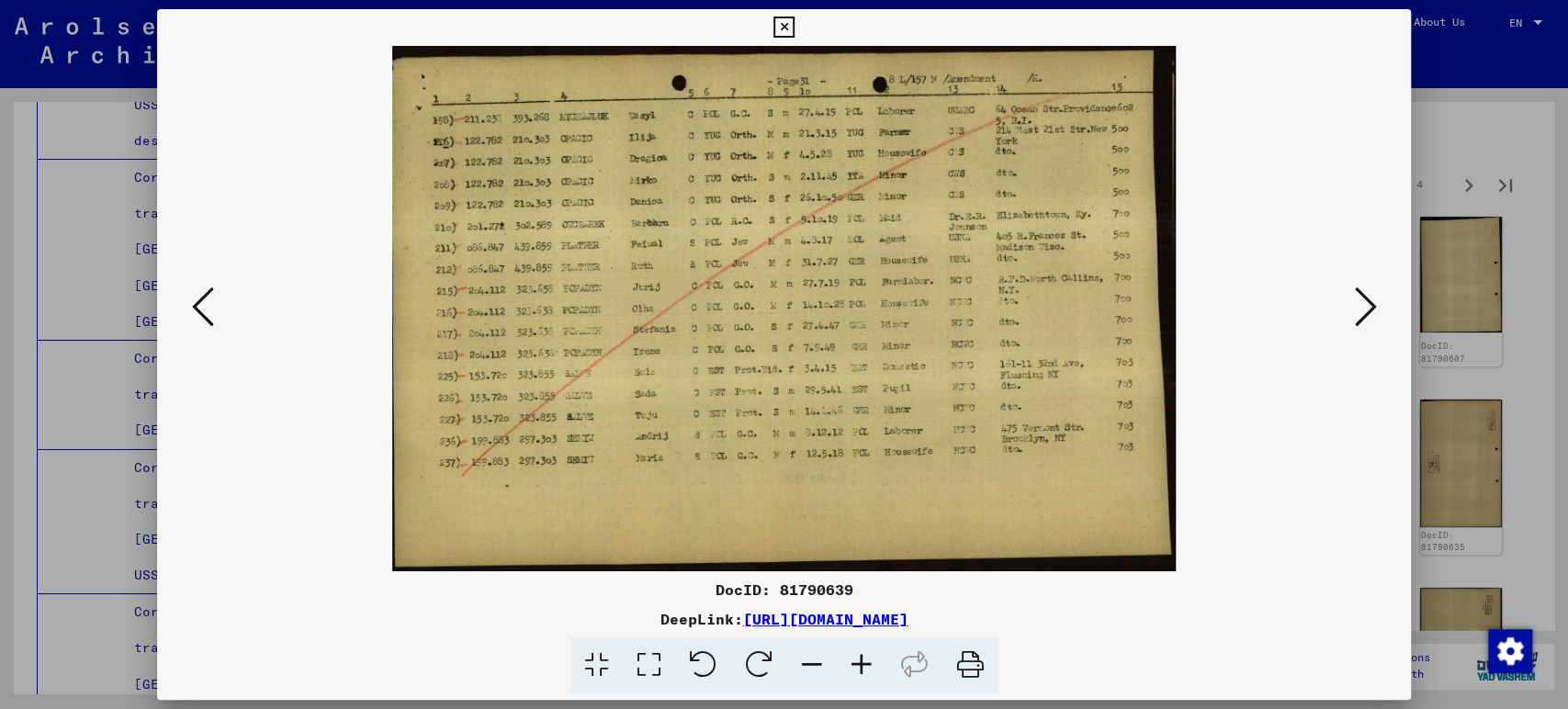
click at [1369, 319] on icon at bounding box center [1365, 306] width 22 height 44
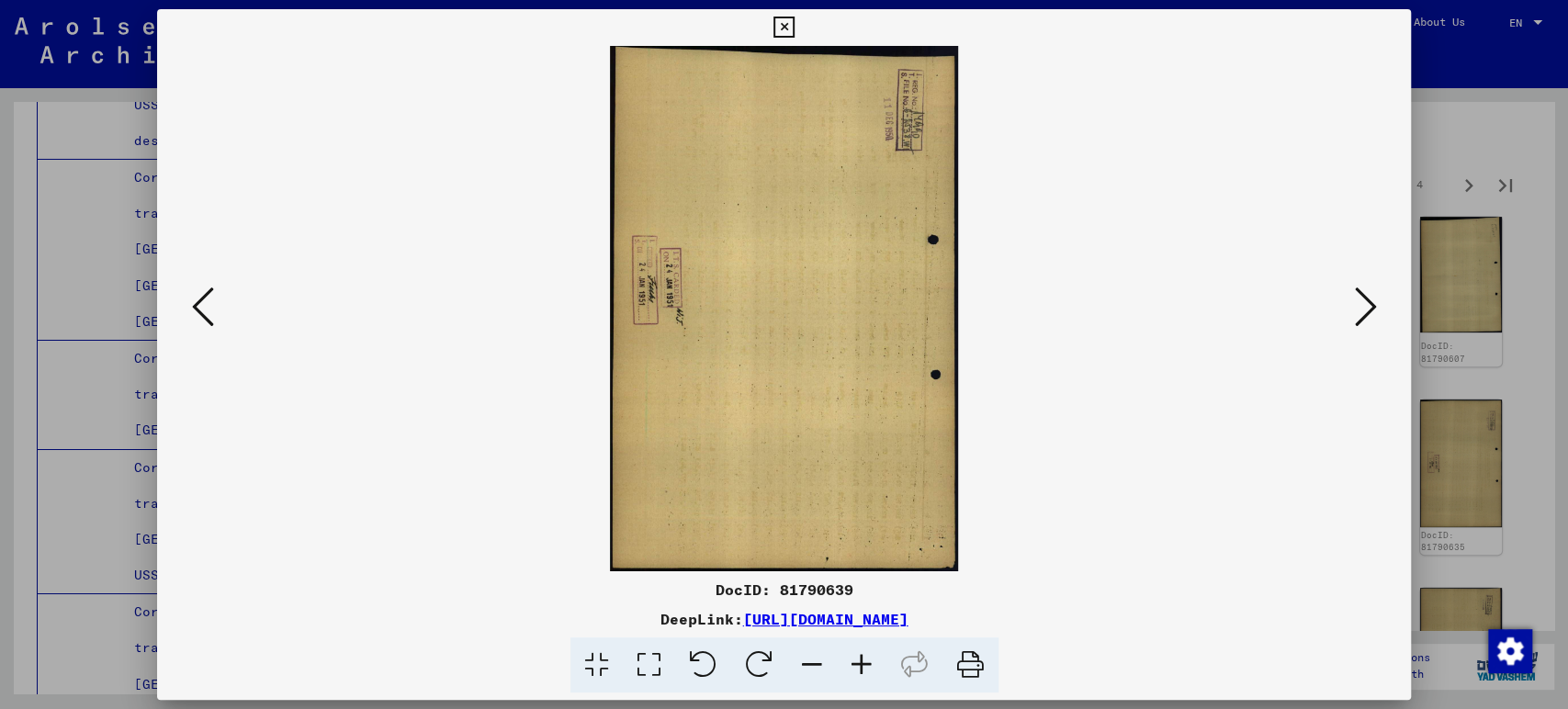
click at [1369, 319] on icon at bounding box center [1365, 306] width 22 height 44
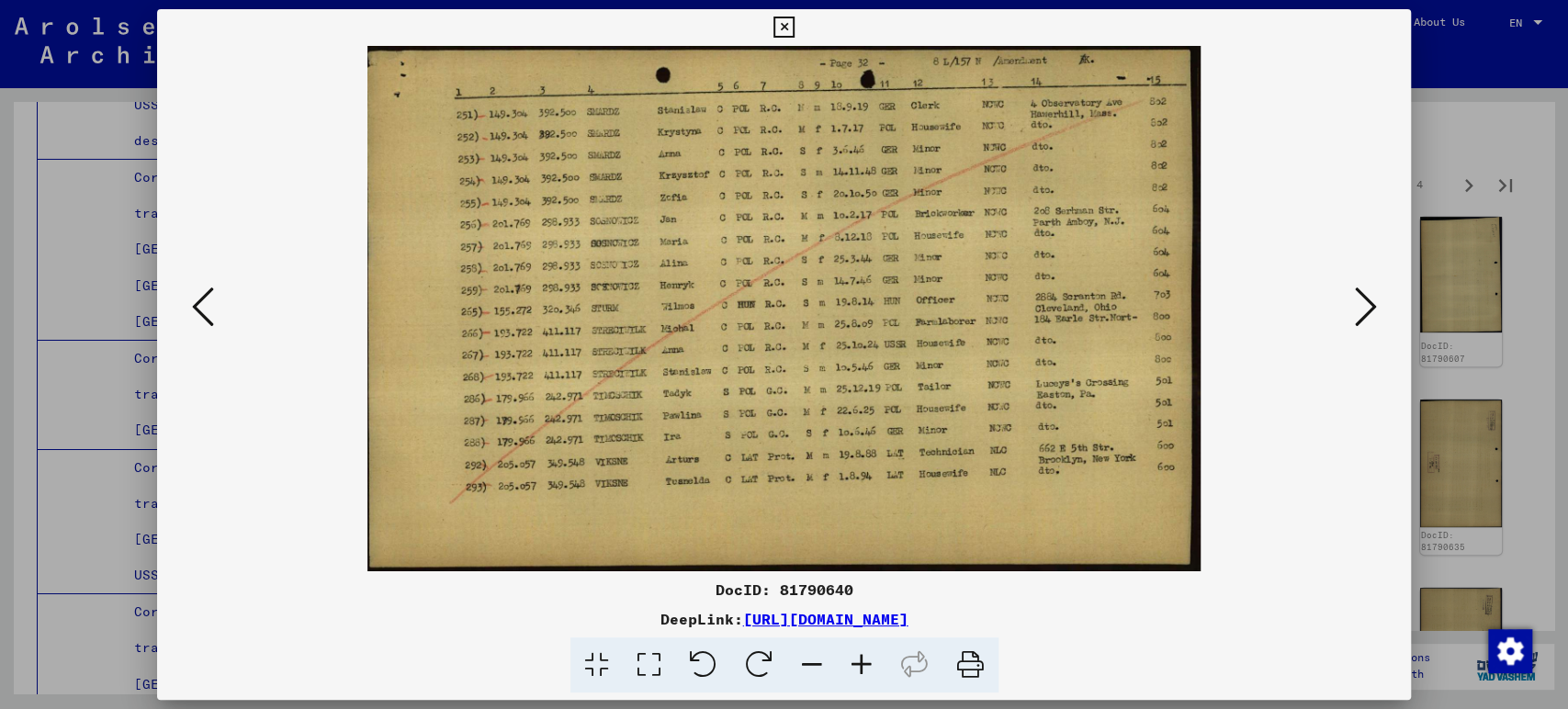
click at [1369, 319] on icon at bounding box center [1365, 306] width 22 height 44
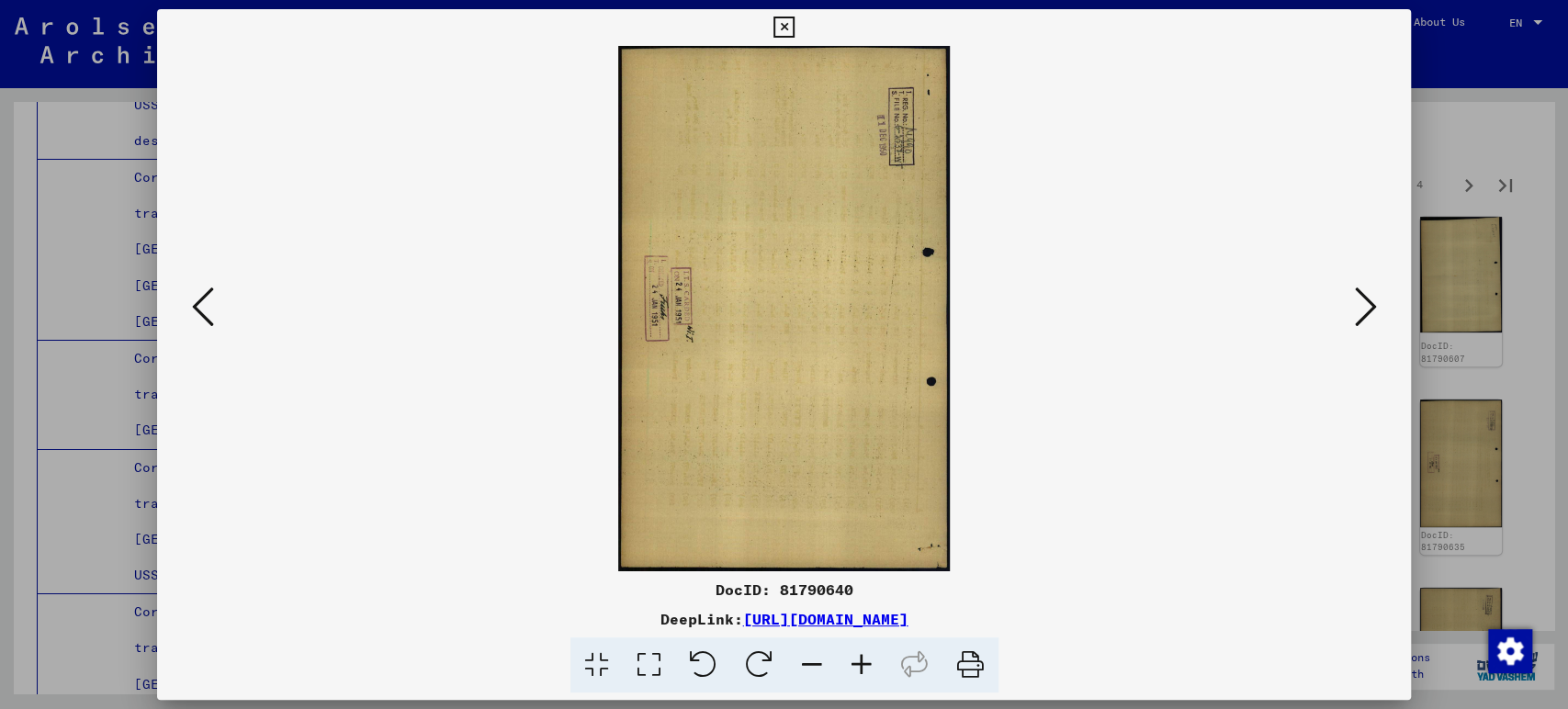
click at [1369, 319] on icon at bounding box center [1365, 306] width 22 height 44
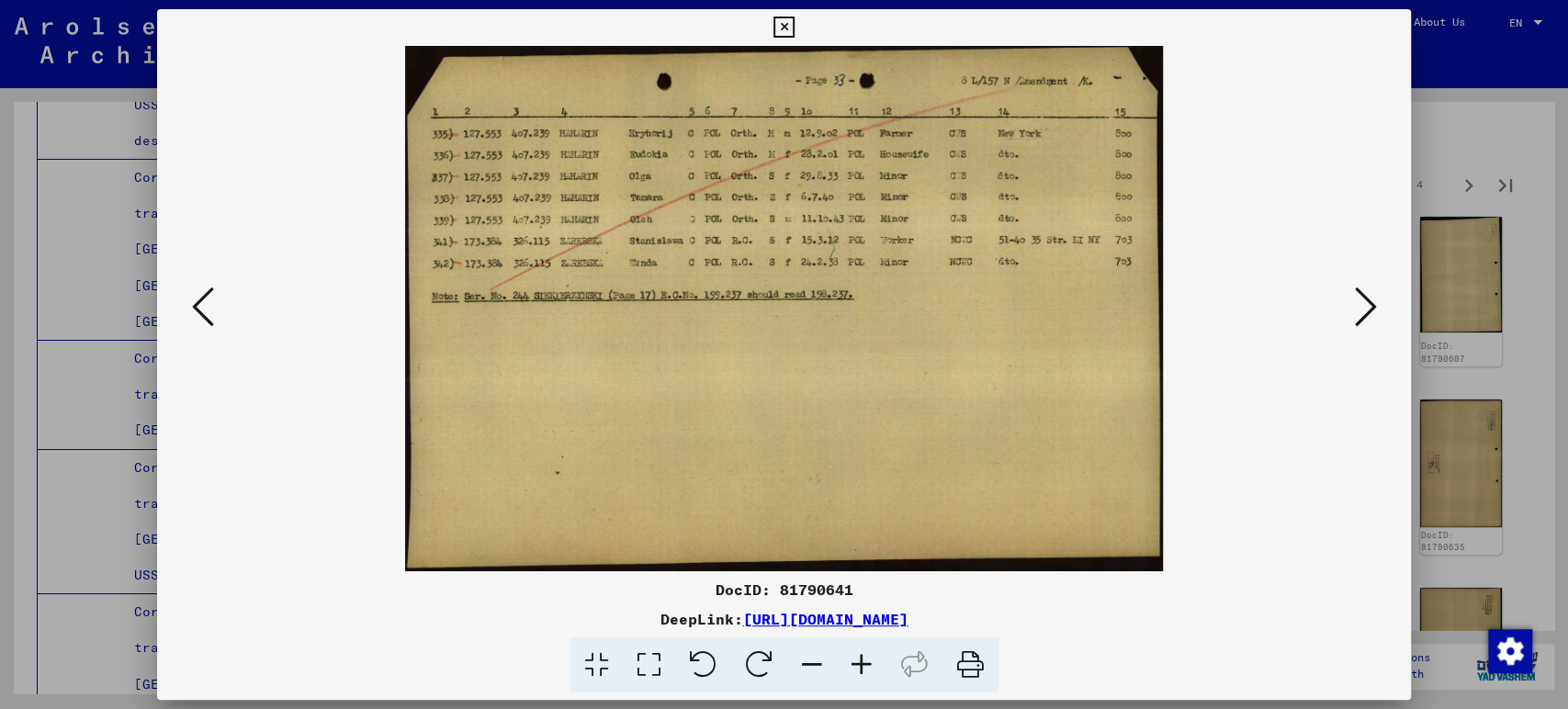
click at [1369, 319] on icon at bounding box center [1365, 306] width 22 height 44
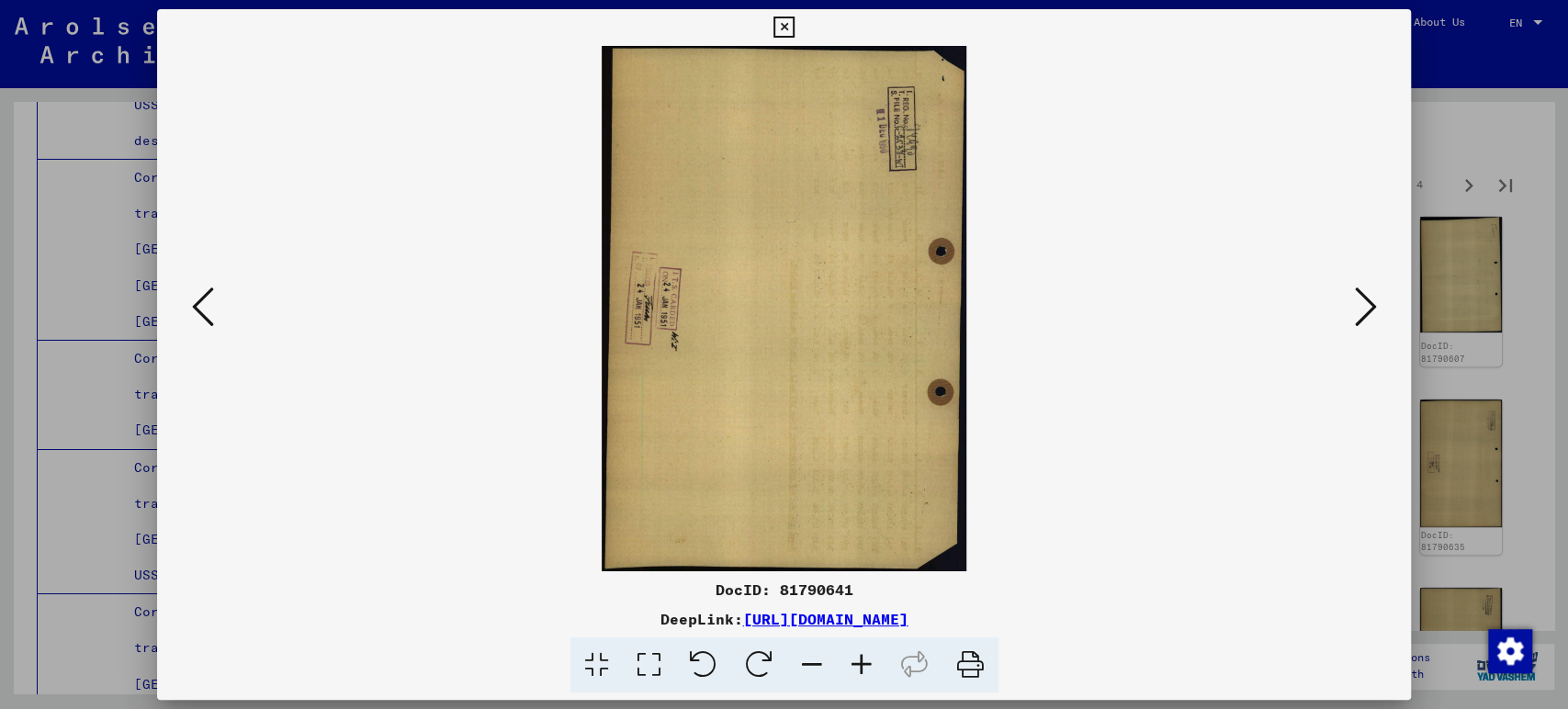
click at [1369, 319] on icon at bounding box center [1365, 306] width 22 height 44
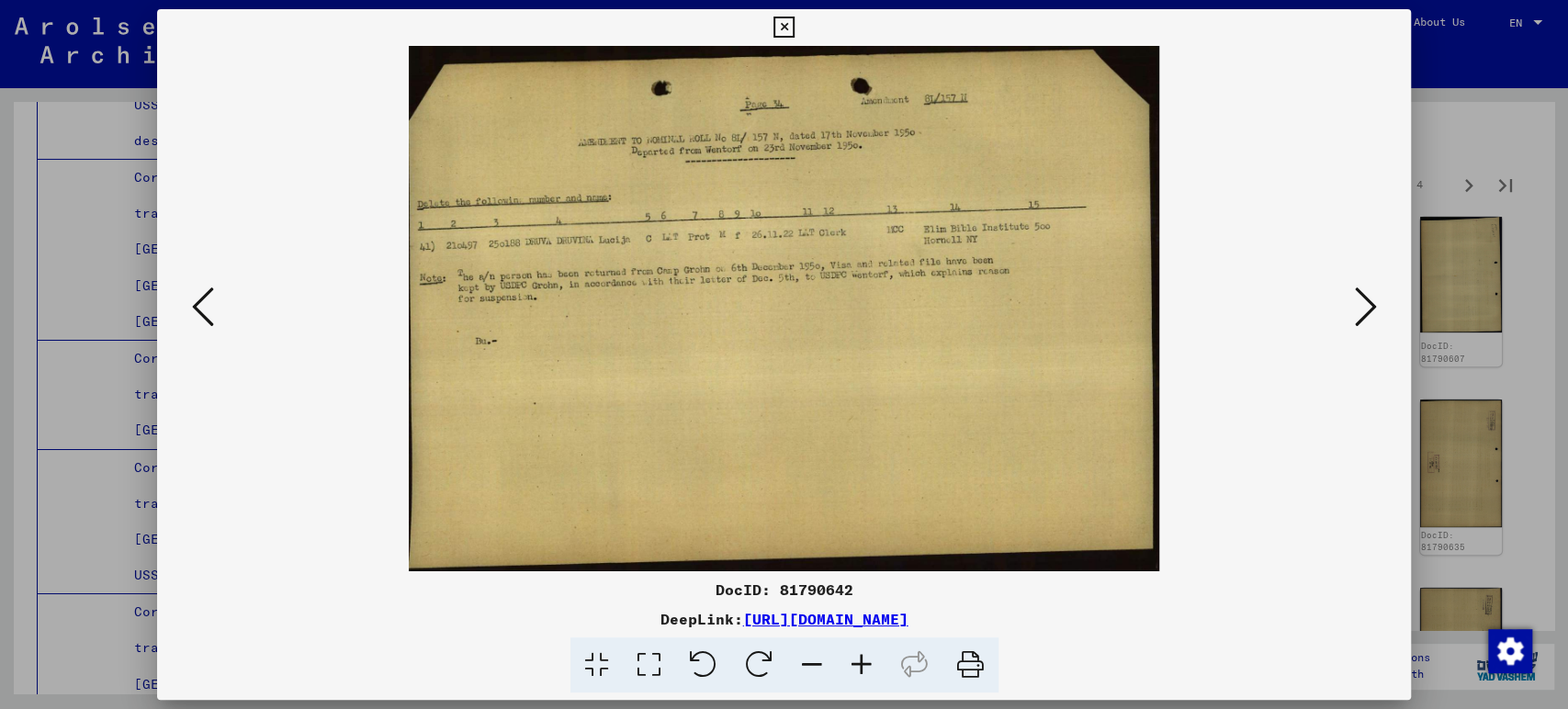
click at [1369, 319] on icon at bounding box center [1365, 306] width 22 height 44
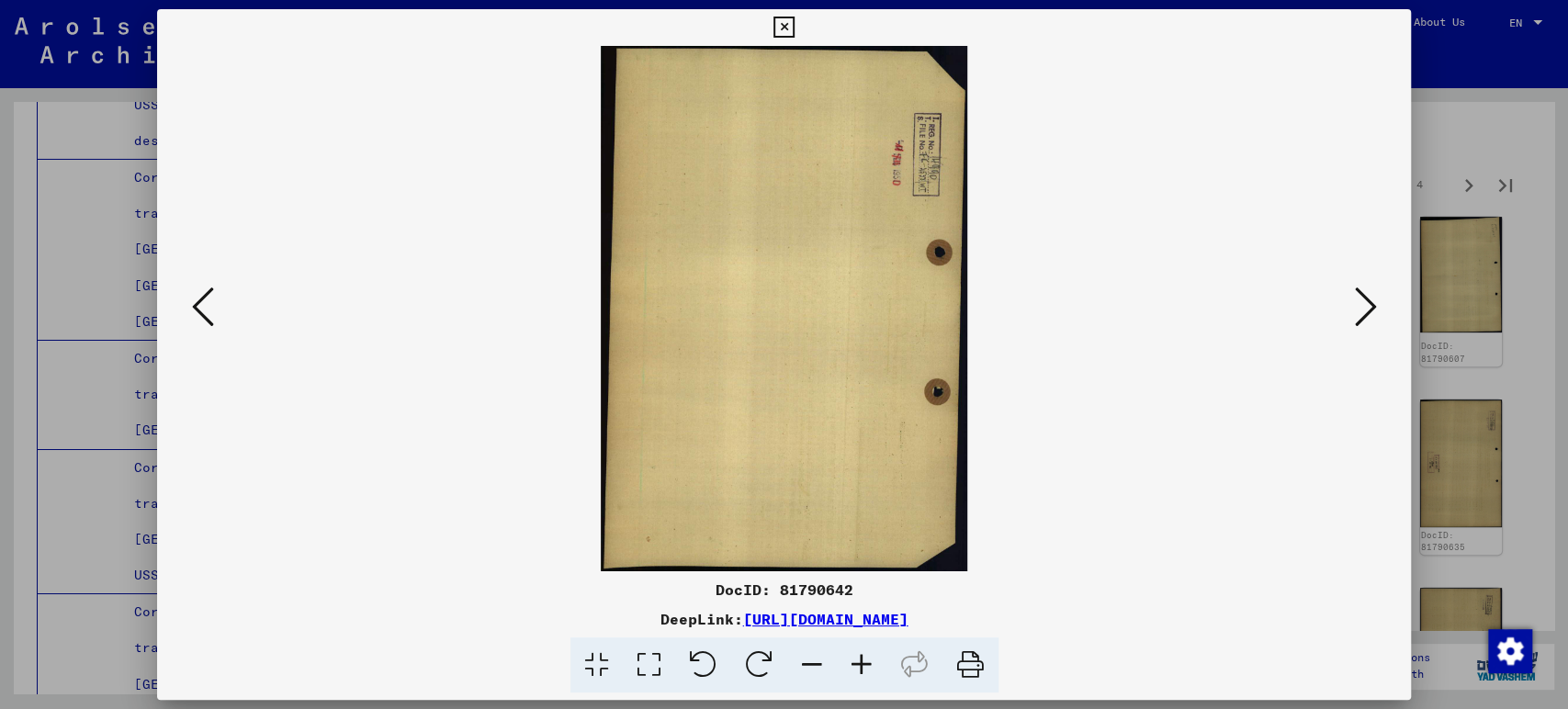
click at [1369, 319] on icon at bounding box center [1365, 306] width 22 height 44
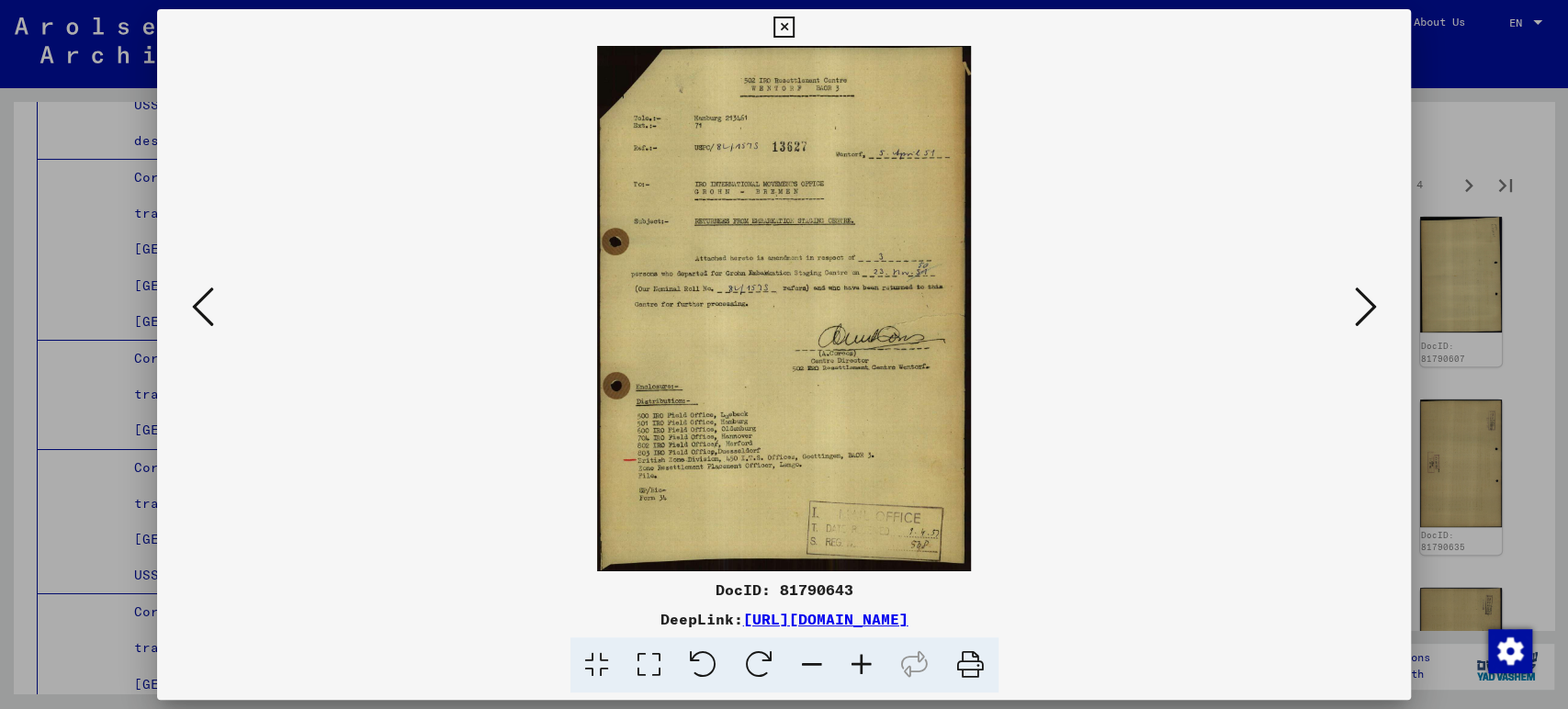
click at [1369, 319] on icon at bounding box center [1365, 306] width 22 height 44
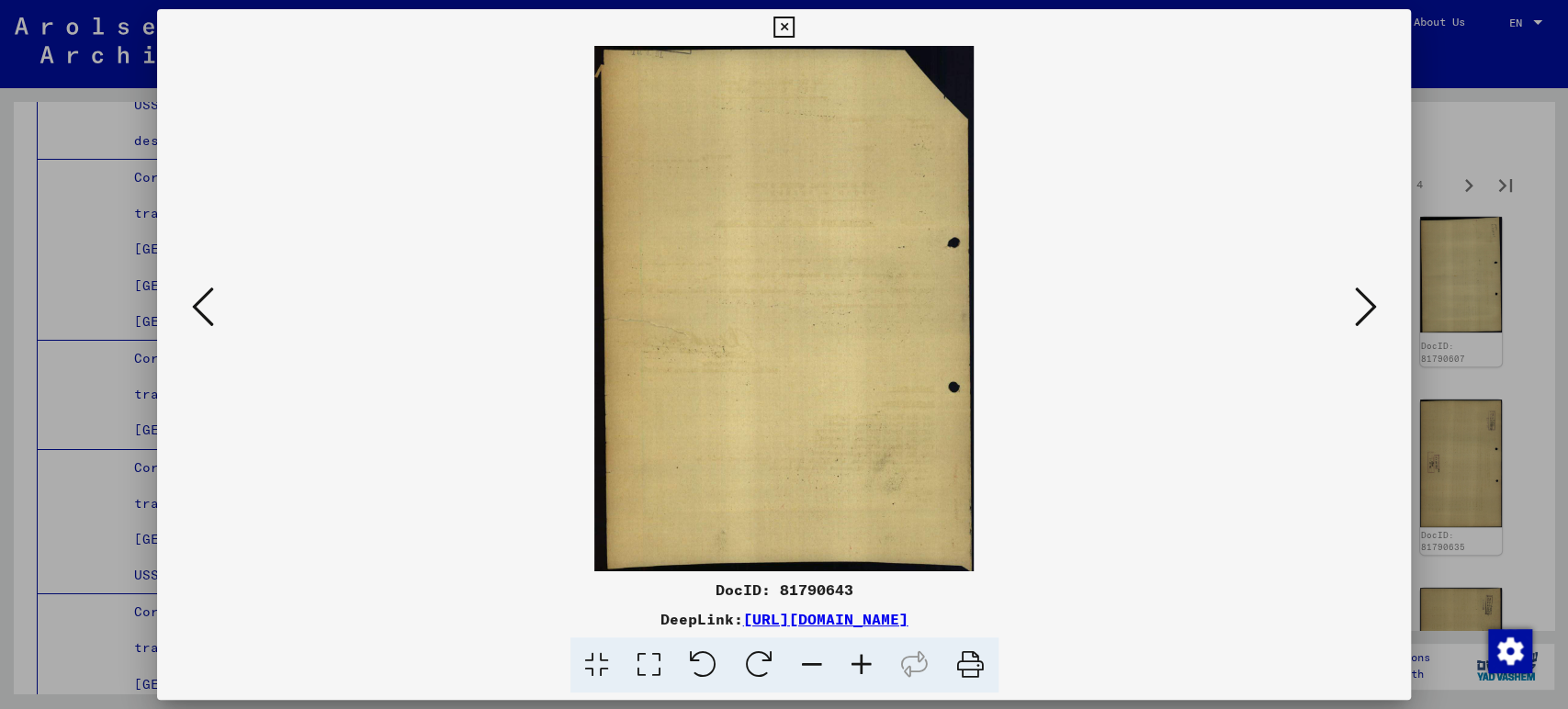
click at [1369, 319] on icon at bounding box center [1365, 306] width 22 height 44
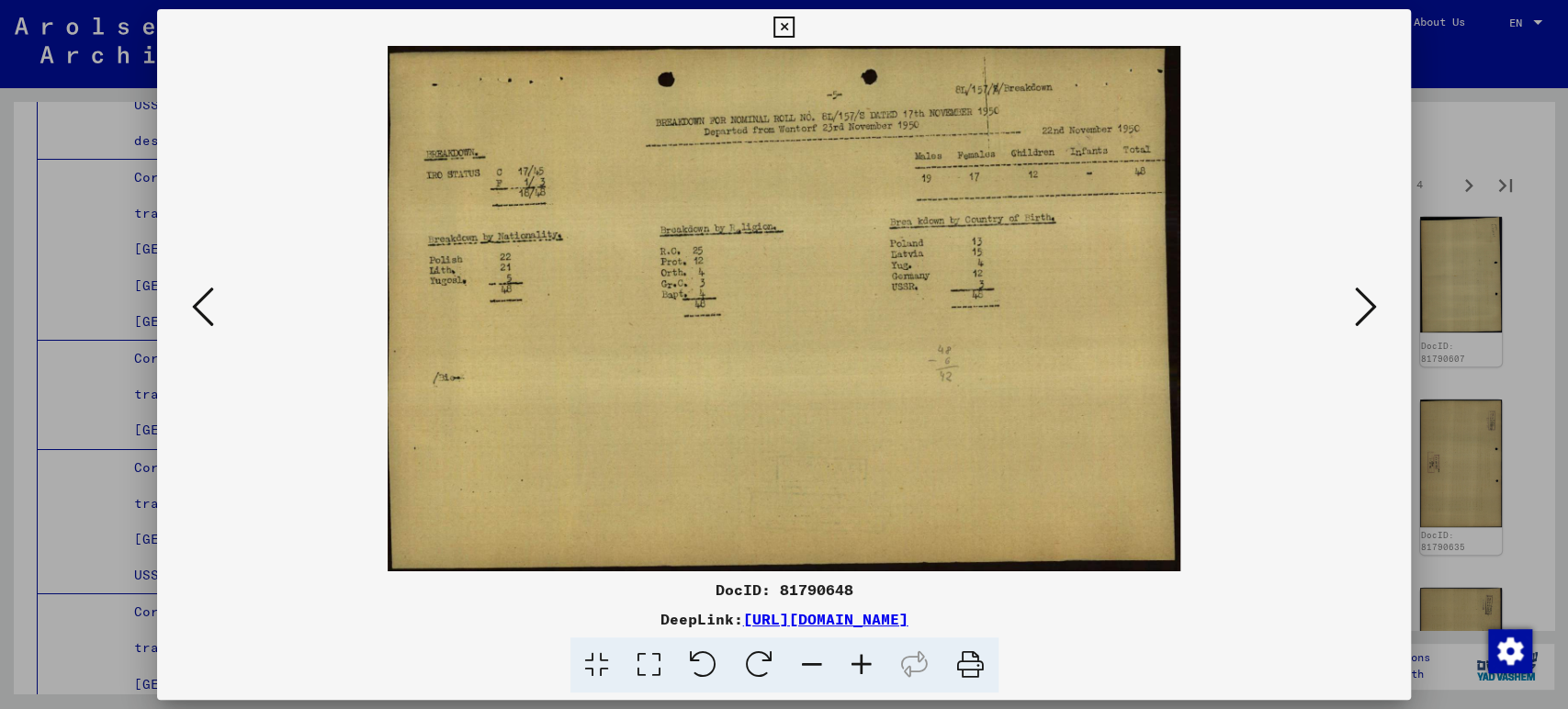
click at [1369, 319] on icon at bounding box center [1365, 306] width 22 height 44
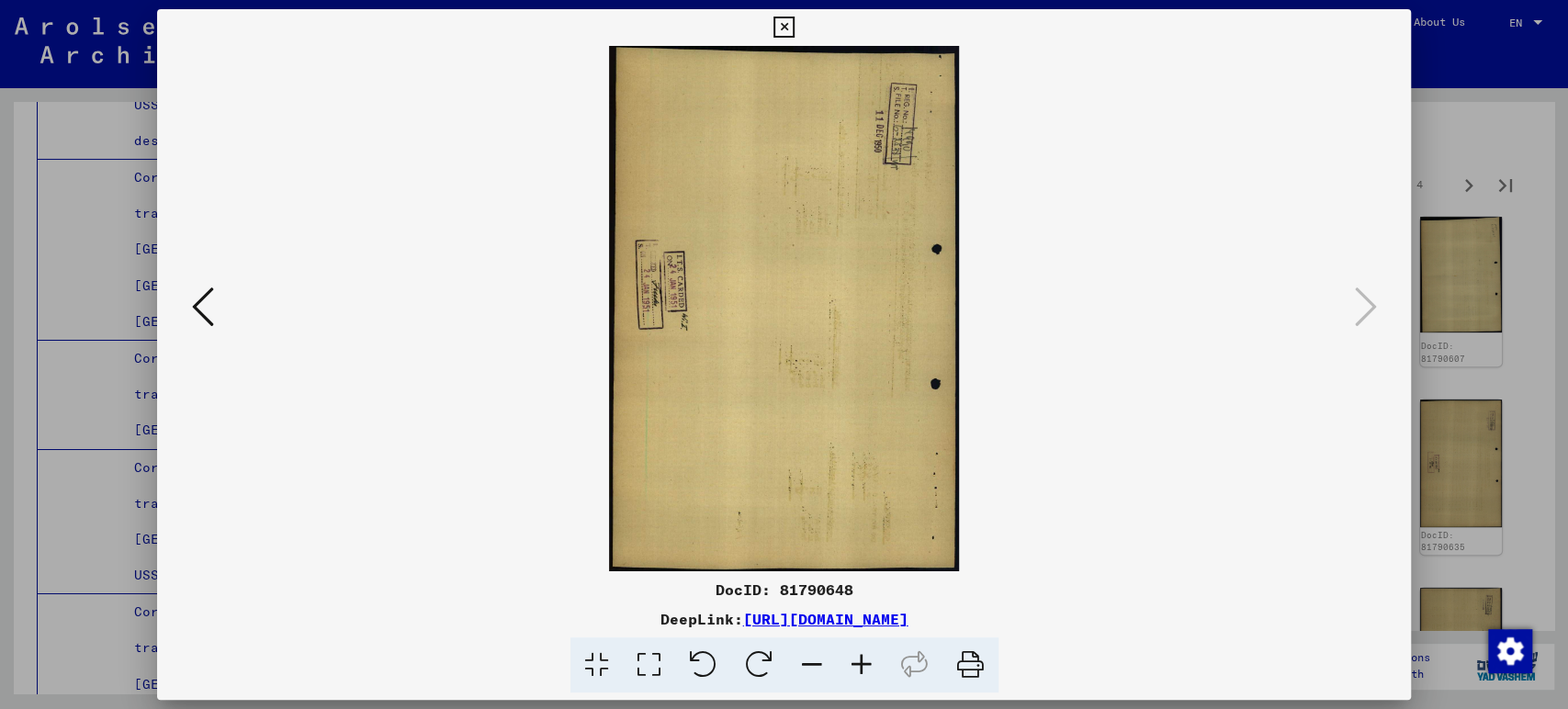
click at [1550, 255] on div at bounding box center [784, 354] width 1568 height 709
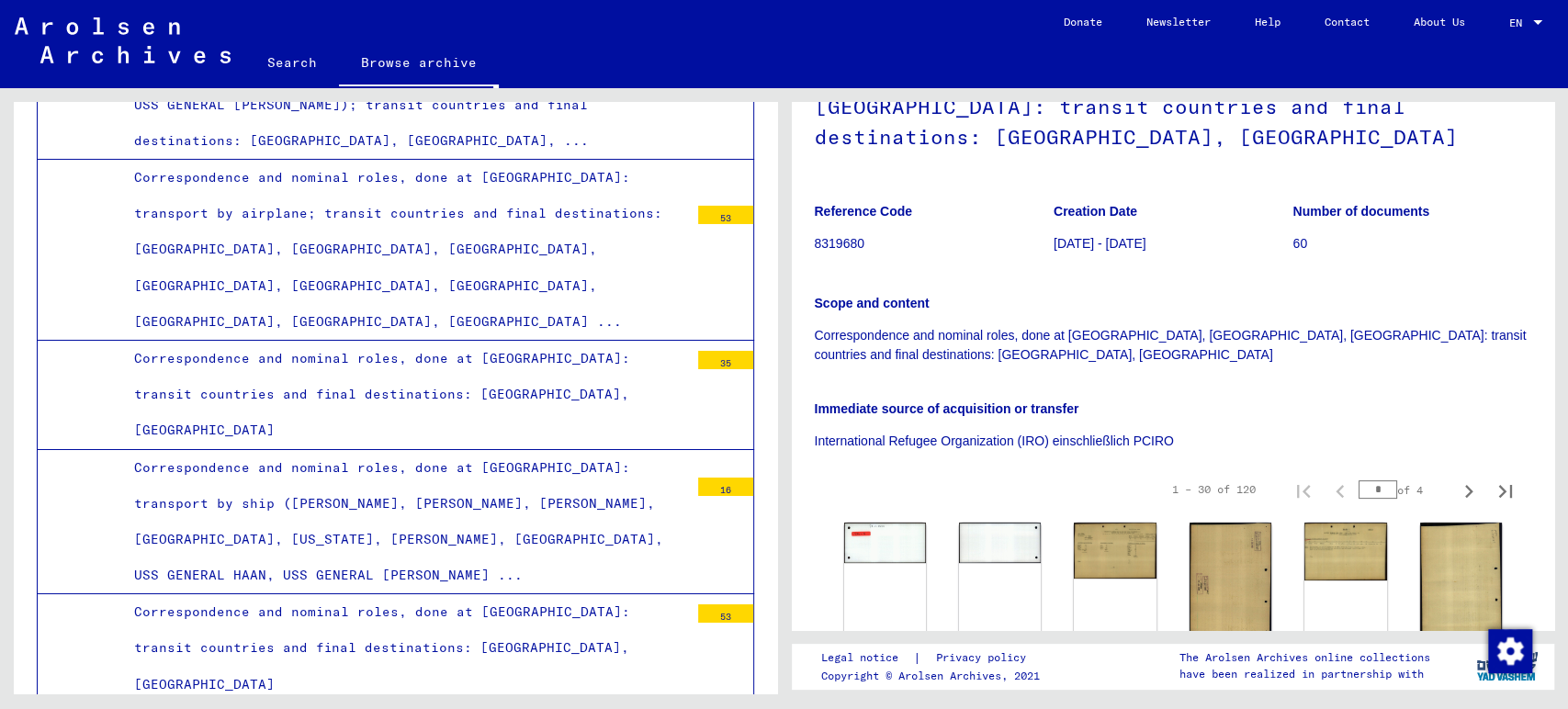
scroll to position [102, 0]
